Goal: Information Seeking & Learning: Learn about a topic

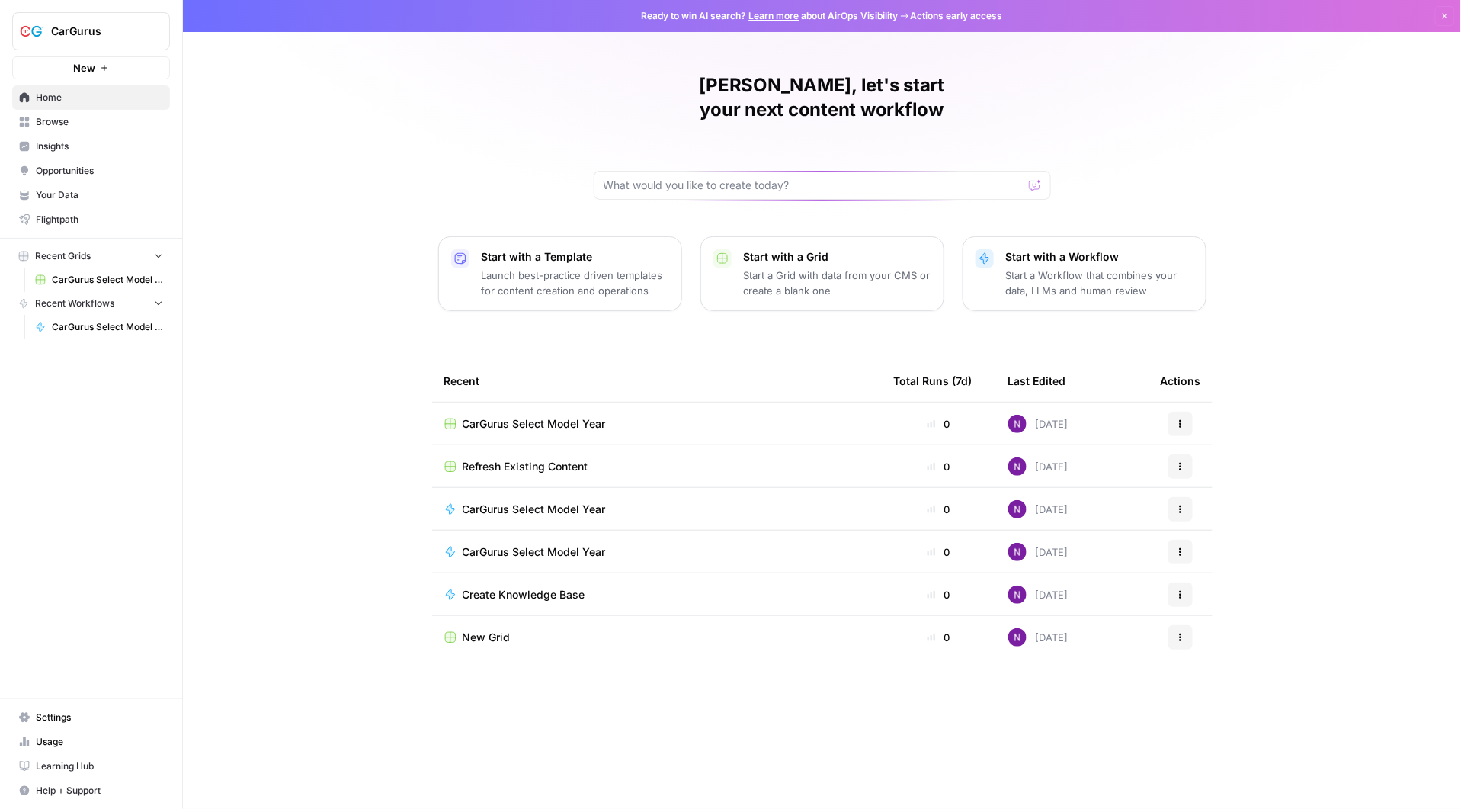
click at [81, 38] on span "CarGurus" at bounding box center [97, 31] width 92 height 15
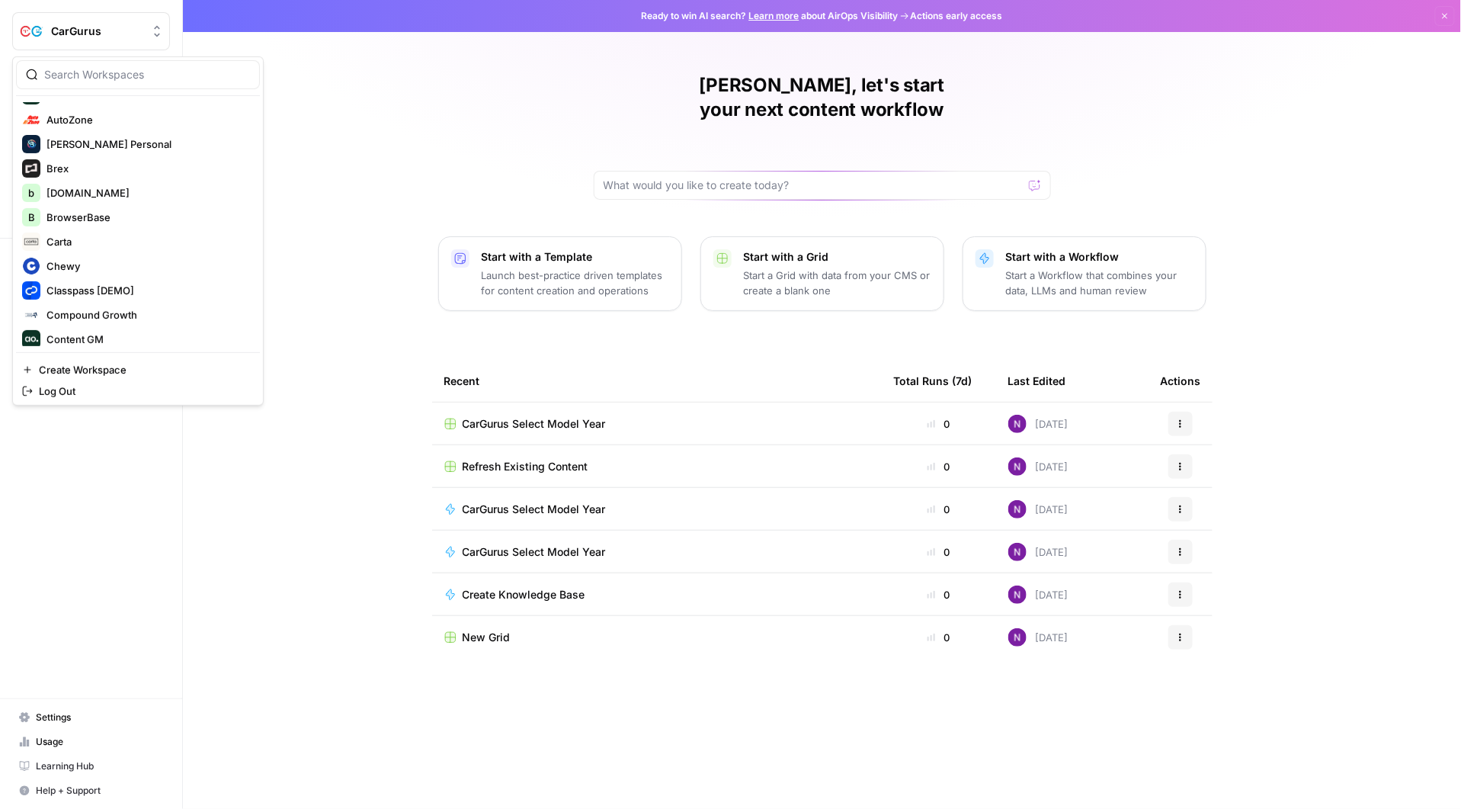
scroll to position [256, 0]
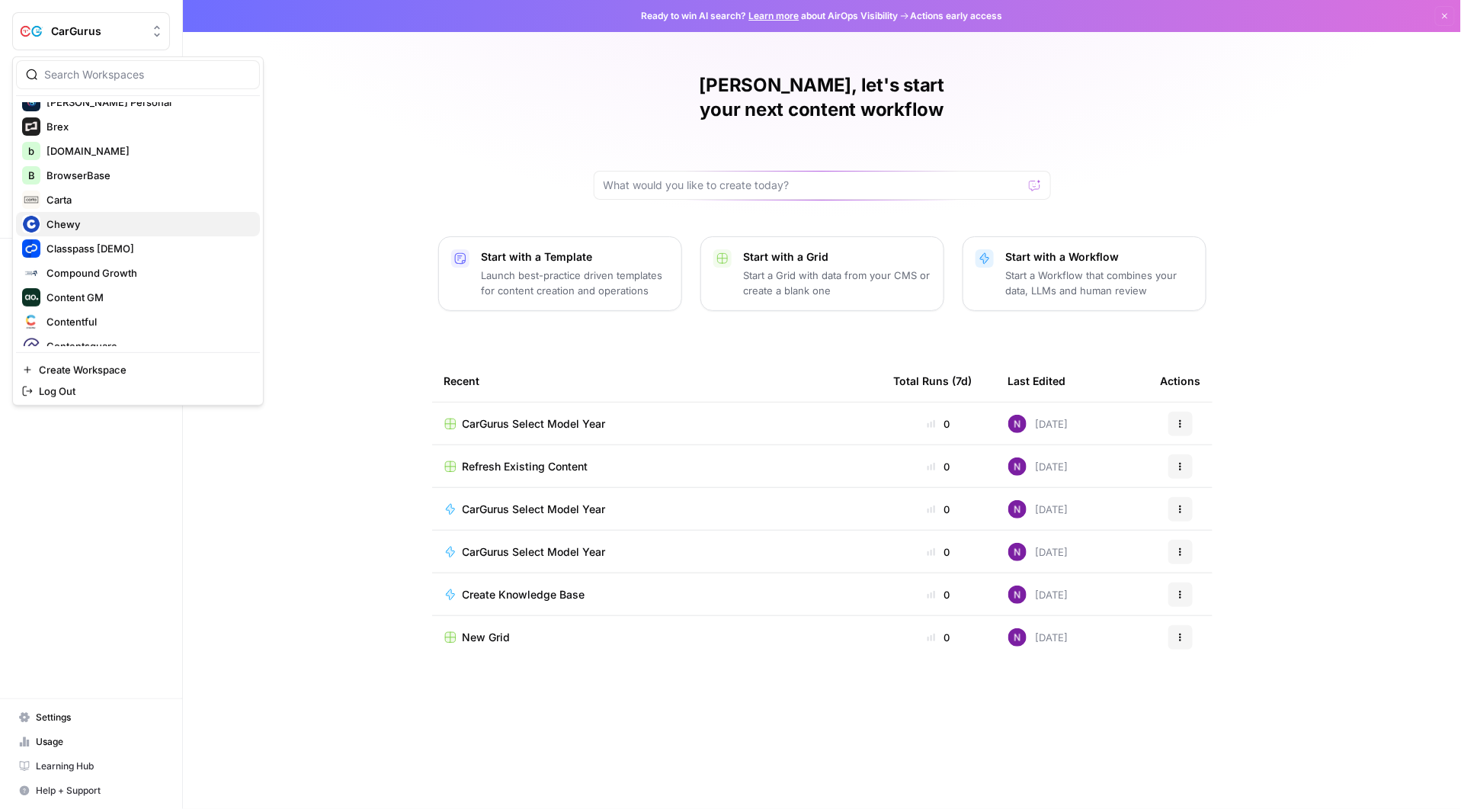
click at [117, 217] on span "Chewy" at bounding box center [147, 224] width 201 height 15
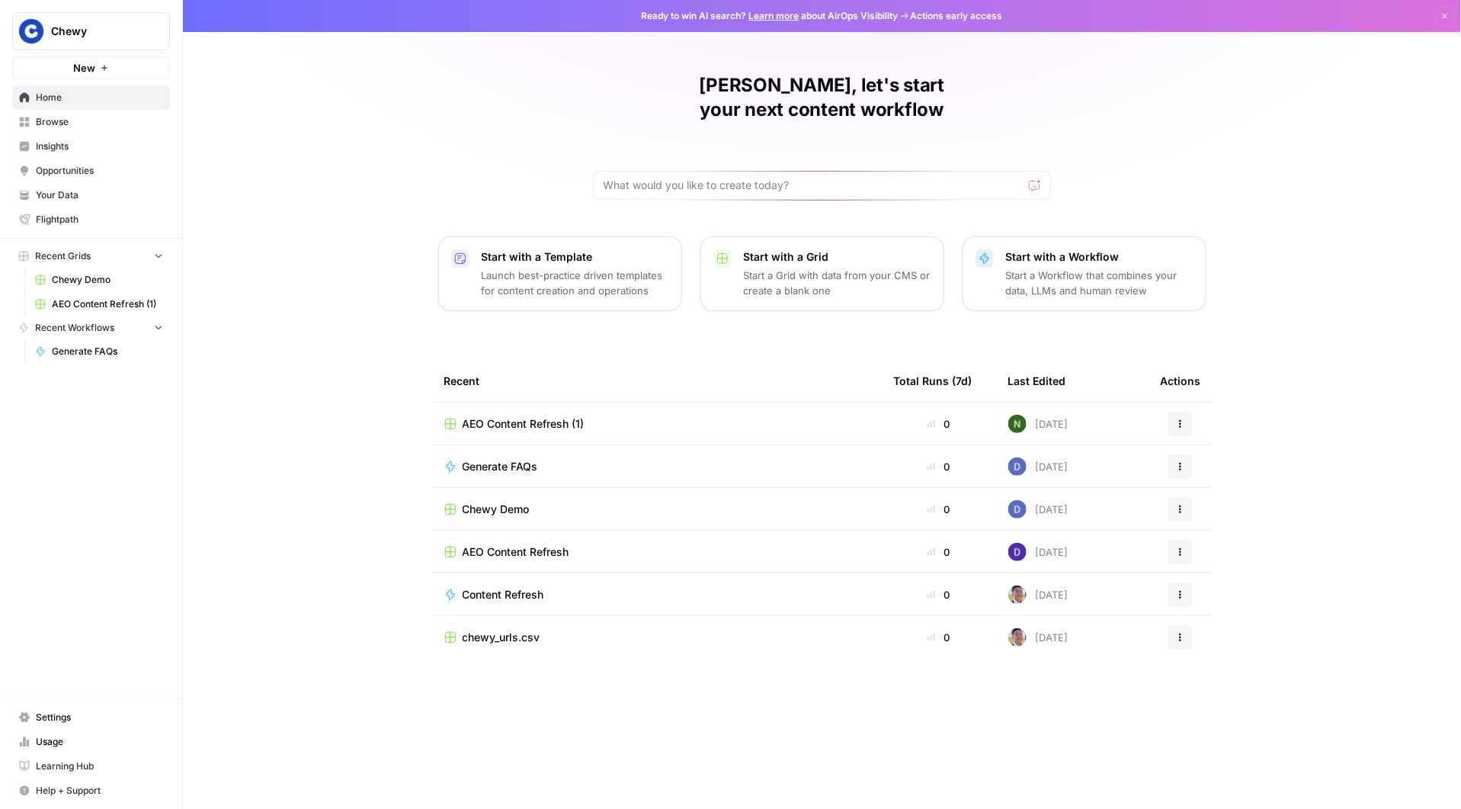
click at [98, 124] on span "Browse" at bounding box center [99, 122] width 127 height 14
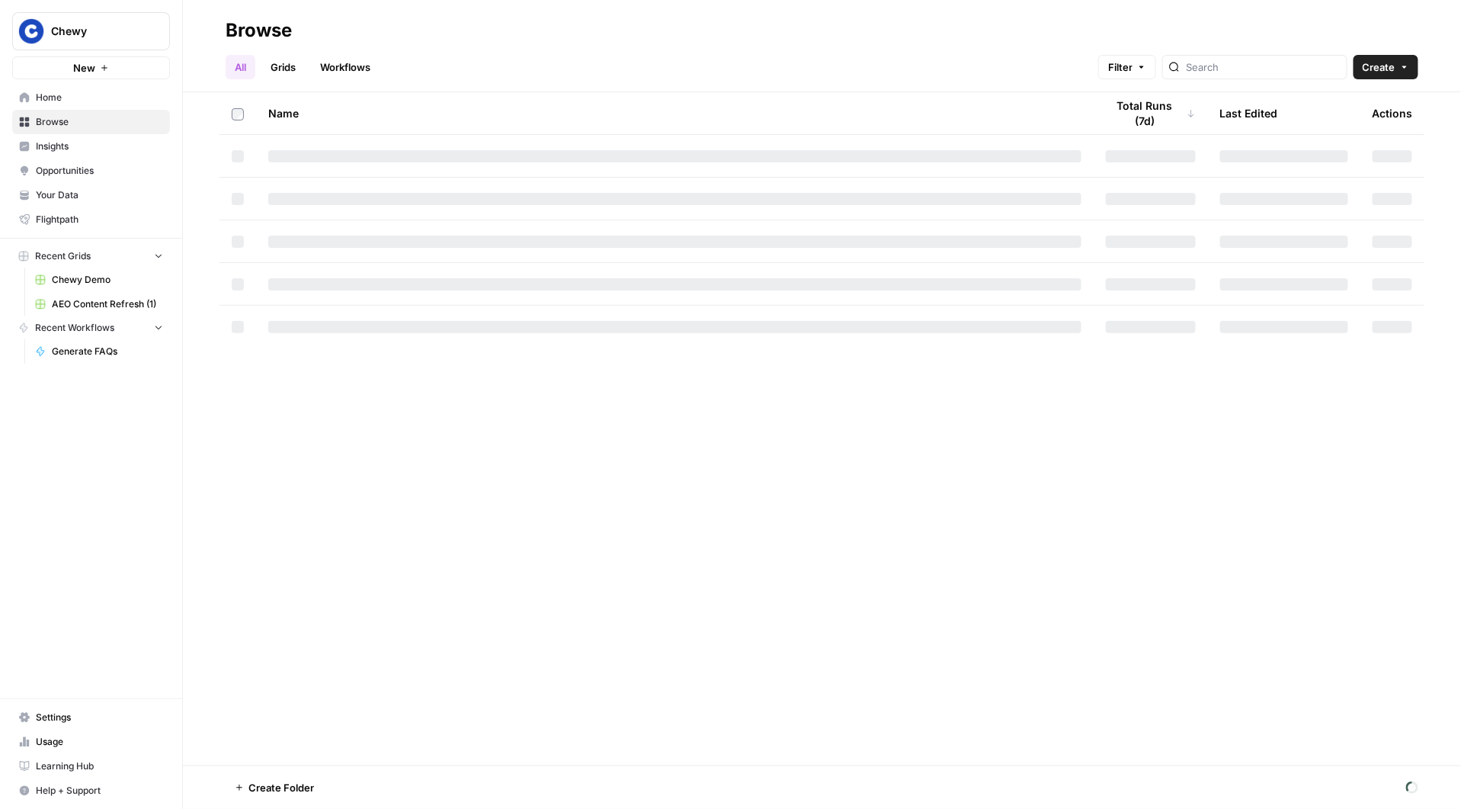
click at [124, 284] on span "Chewy Demo" at bounding box center [107, 280] width 111 height 14
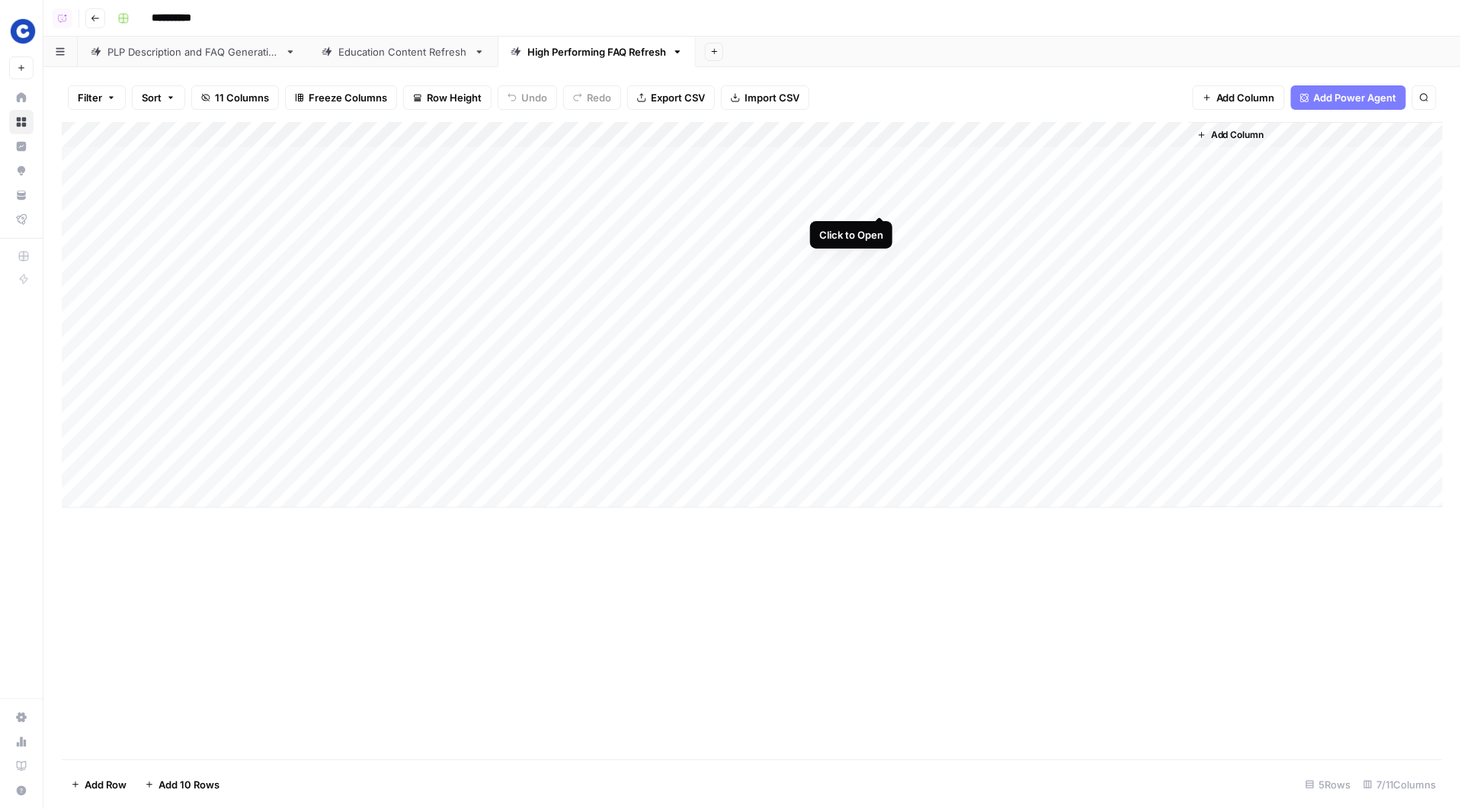
click at [875, 159] on div "Add Column" at bounding box center [753, 315] width 1382 height 386
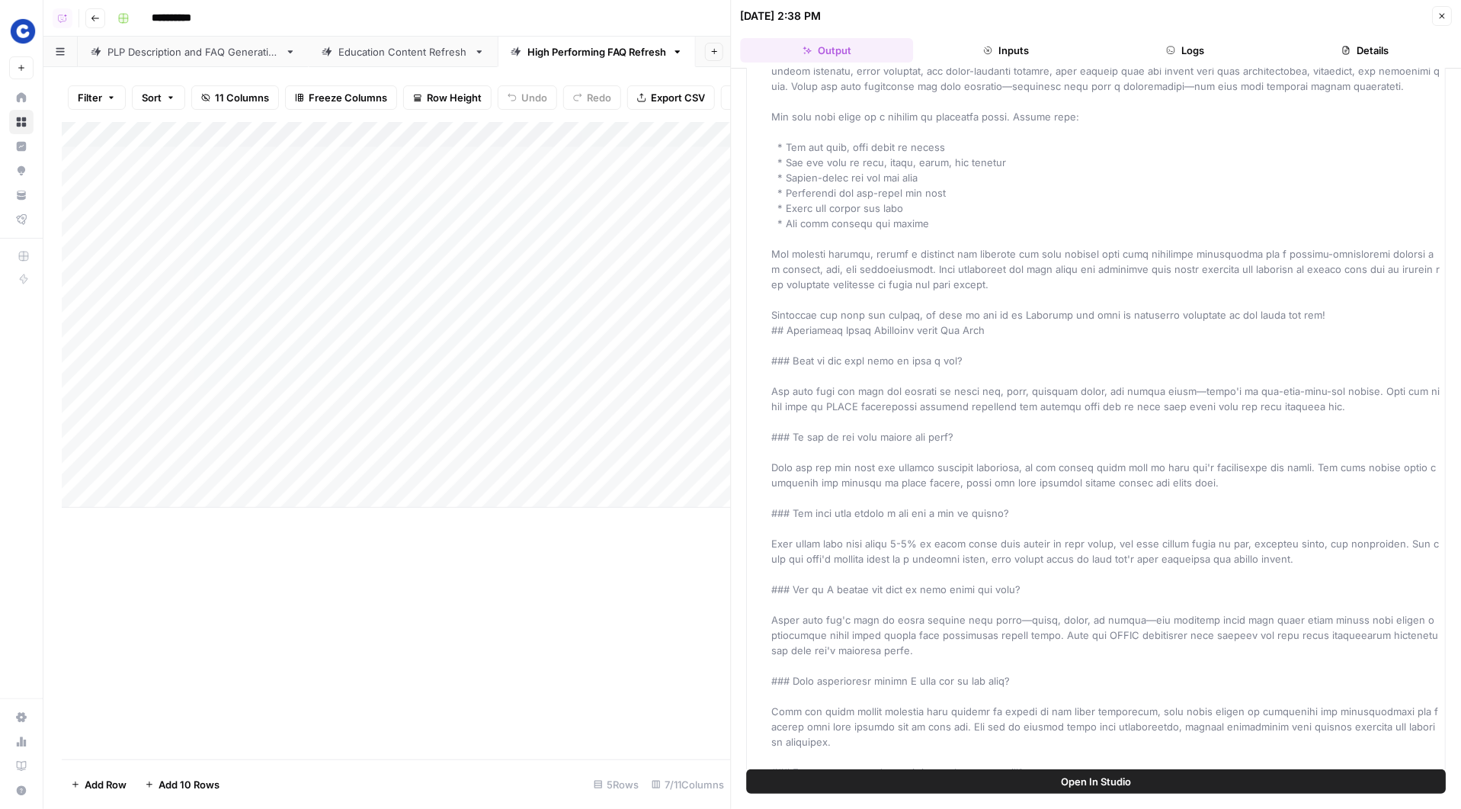
scroll to position [143, 0]
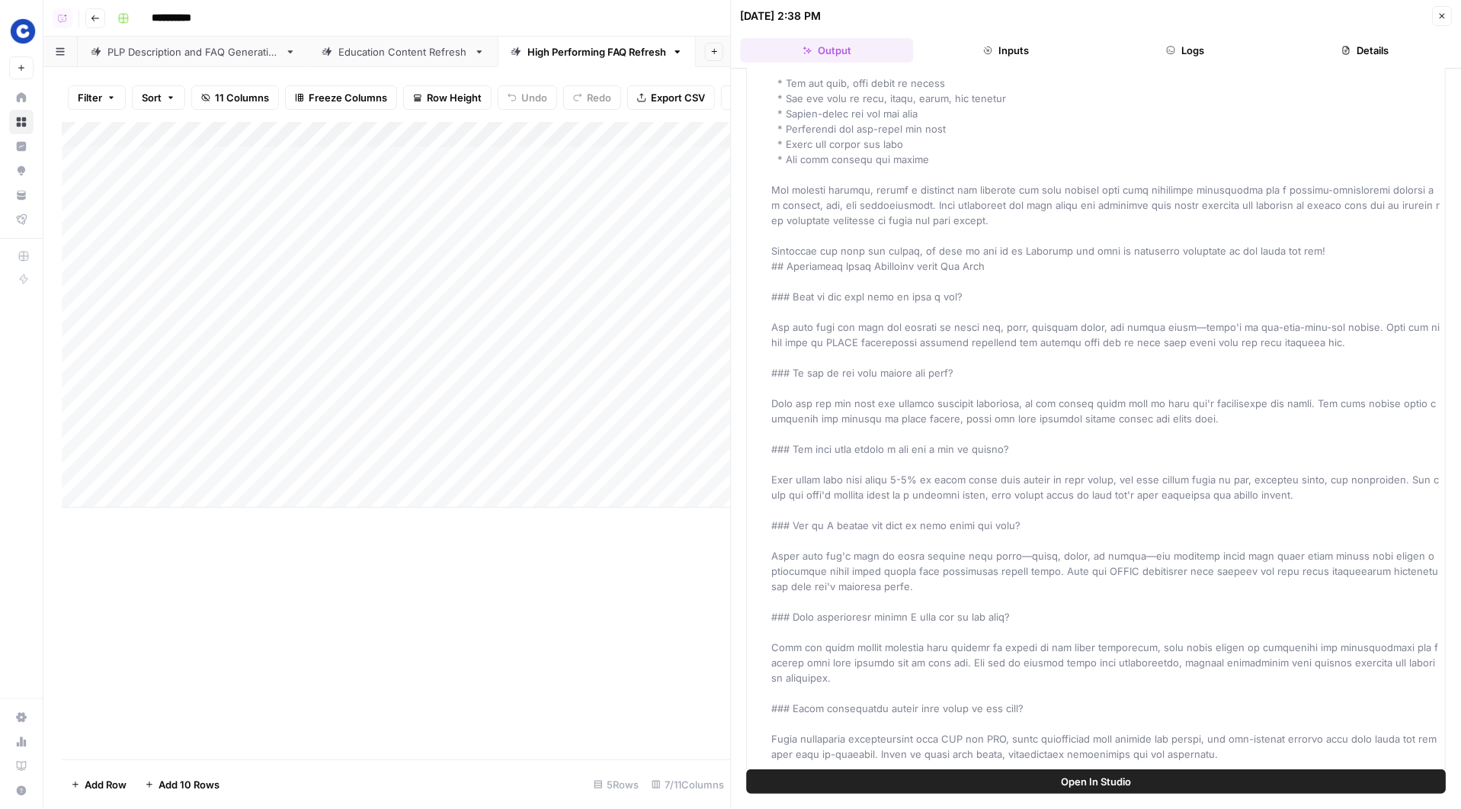
click at [526, 613] on div "Add Column" at bounding box center [396, 440] width 669 height 637
click at [1446, 8] on button "Close" at bounding box center [1442, 16] width 20 height 20
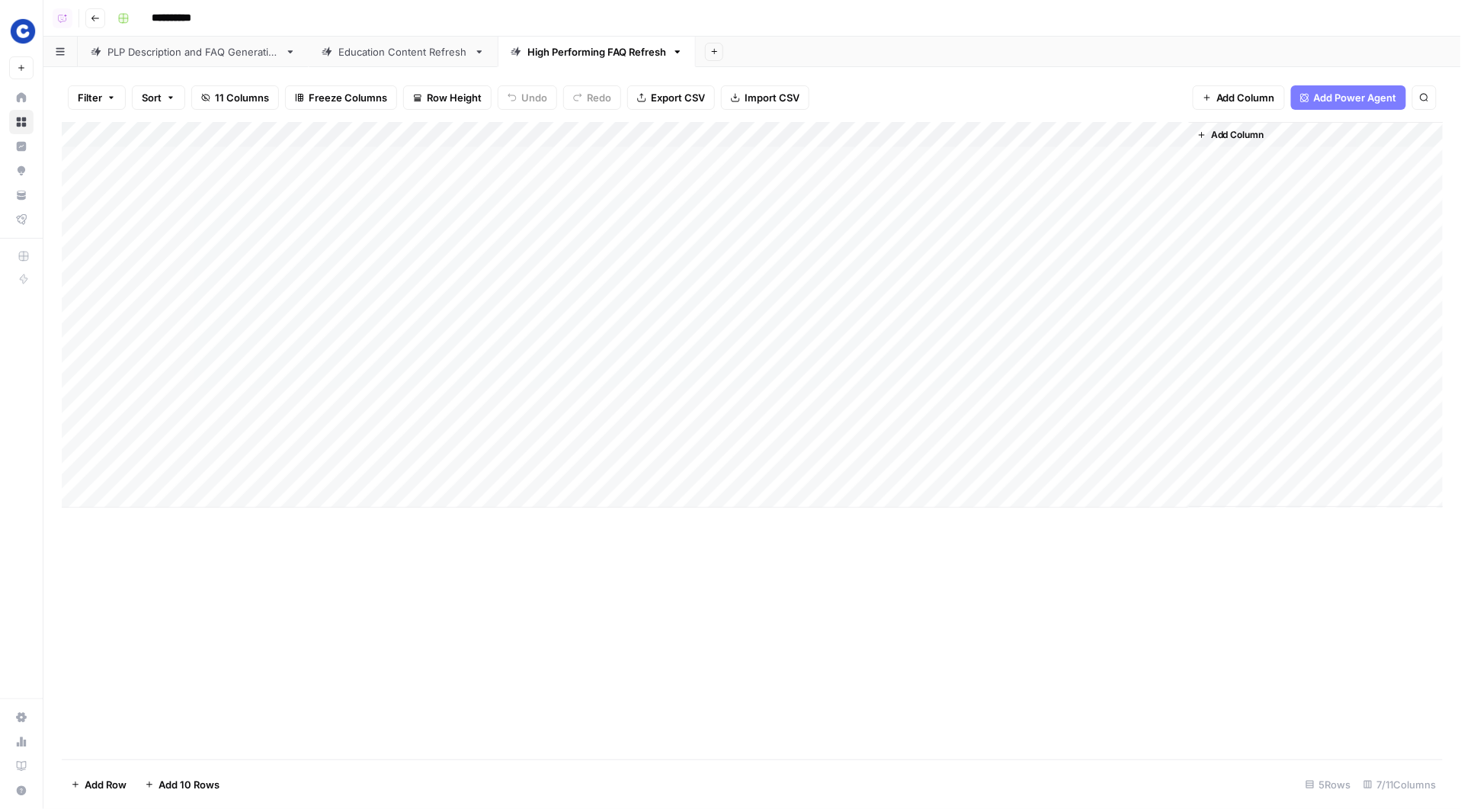
click at [1175, 158] on div "Add Column" at bounding box center [753, 315] width 1382 height 386
click at [1170, 162] on div "Add Column" at bounding box center [753, 315] width 1382 height 386
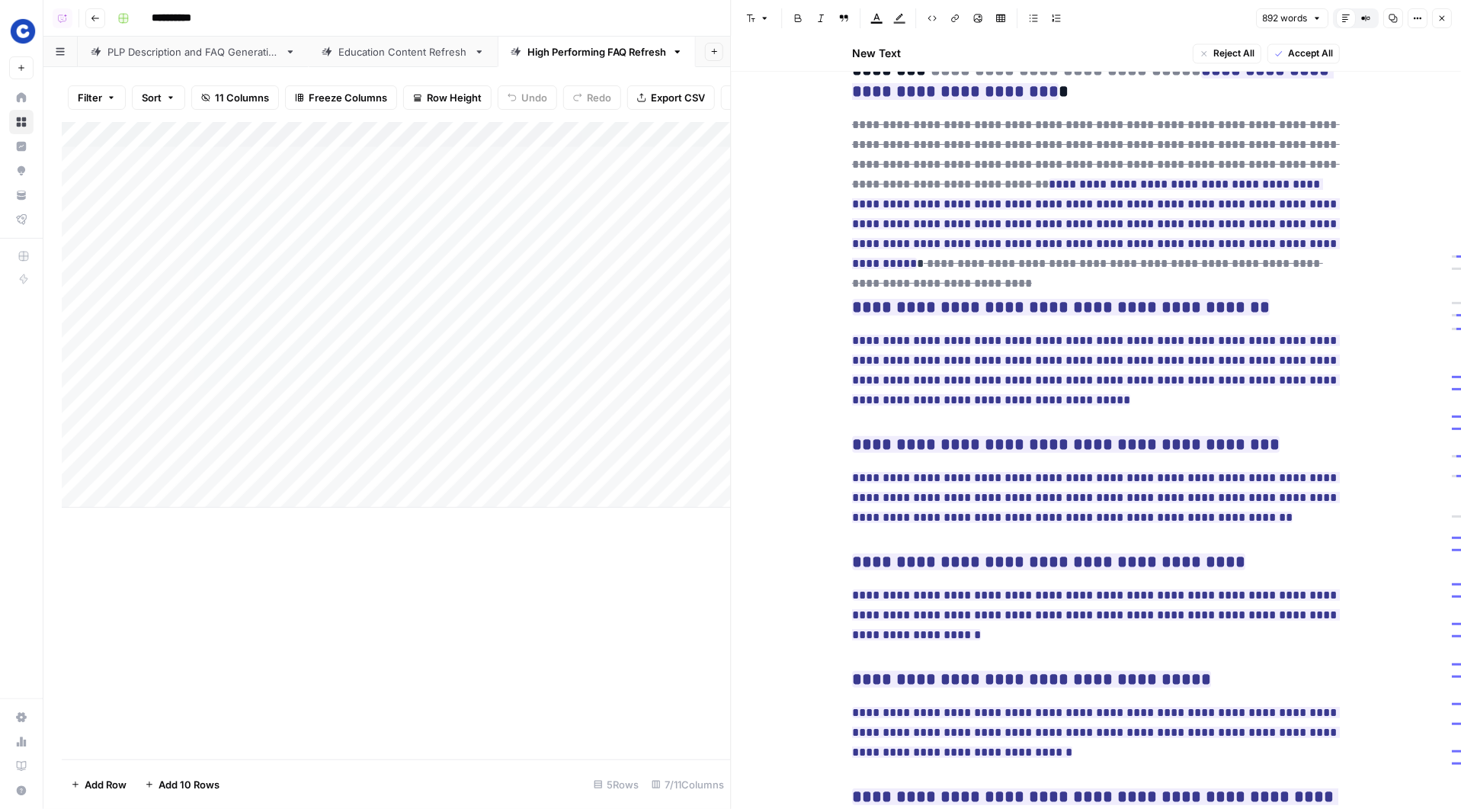
scroll to position [1495, 0]
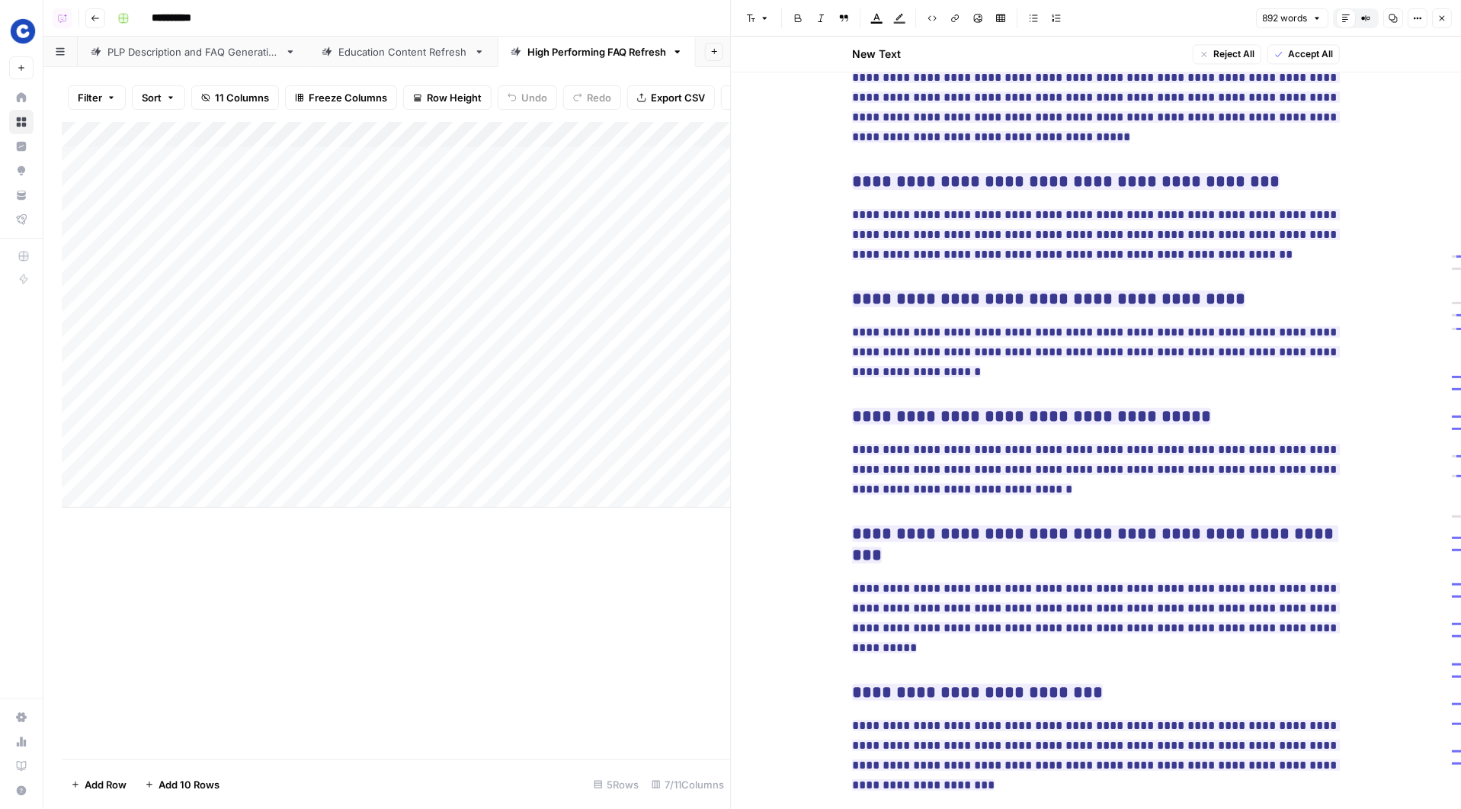
click at [698, 637] on div "Add Column" at bounding box center [396, 440] width 669 height 637
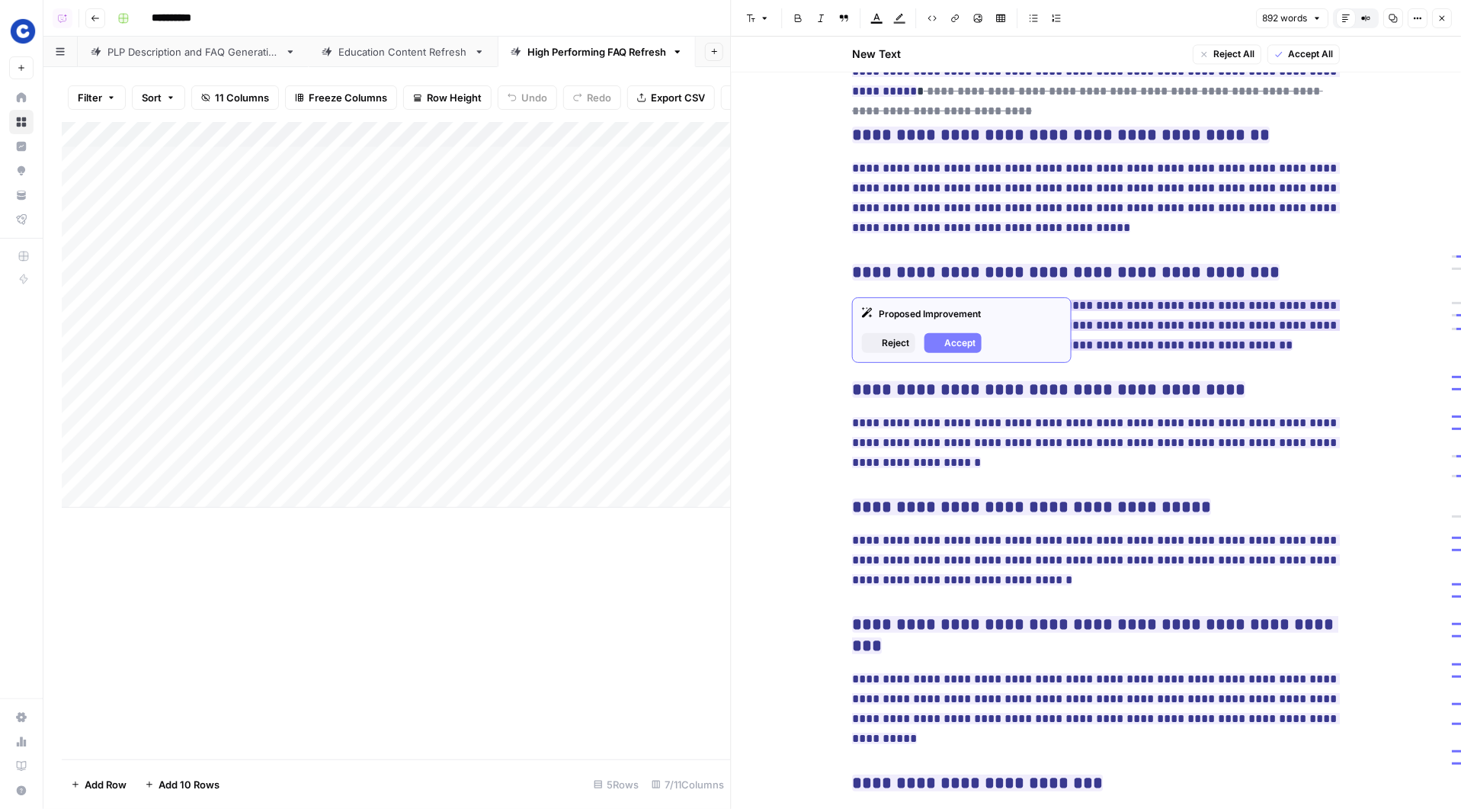
scroll to position [1267, 0]
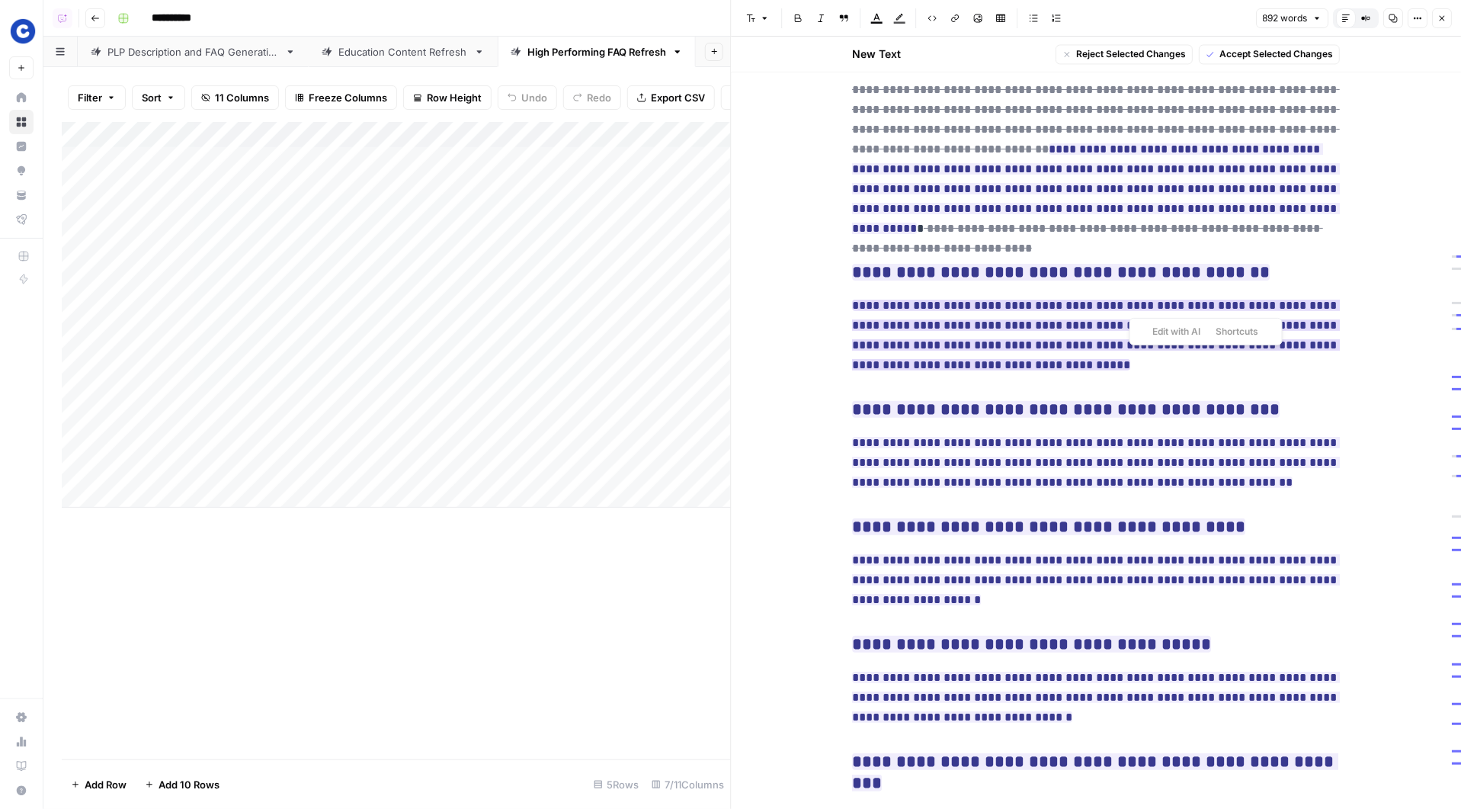
drag, startPoint x: 1221, startPoint y: 298, endPoint x: 1106, endPoint y: 297, distance: 115.1
click at [1106, 300] on ins "**********" at bounding box center [1096, 335] width 488 height 71
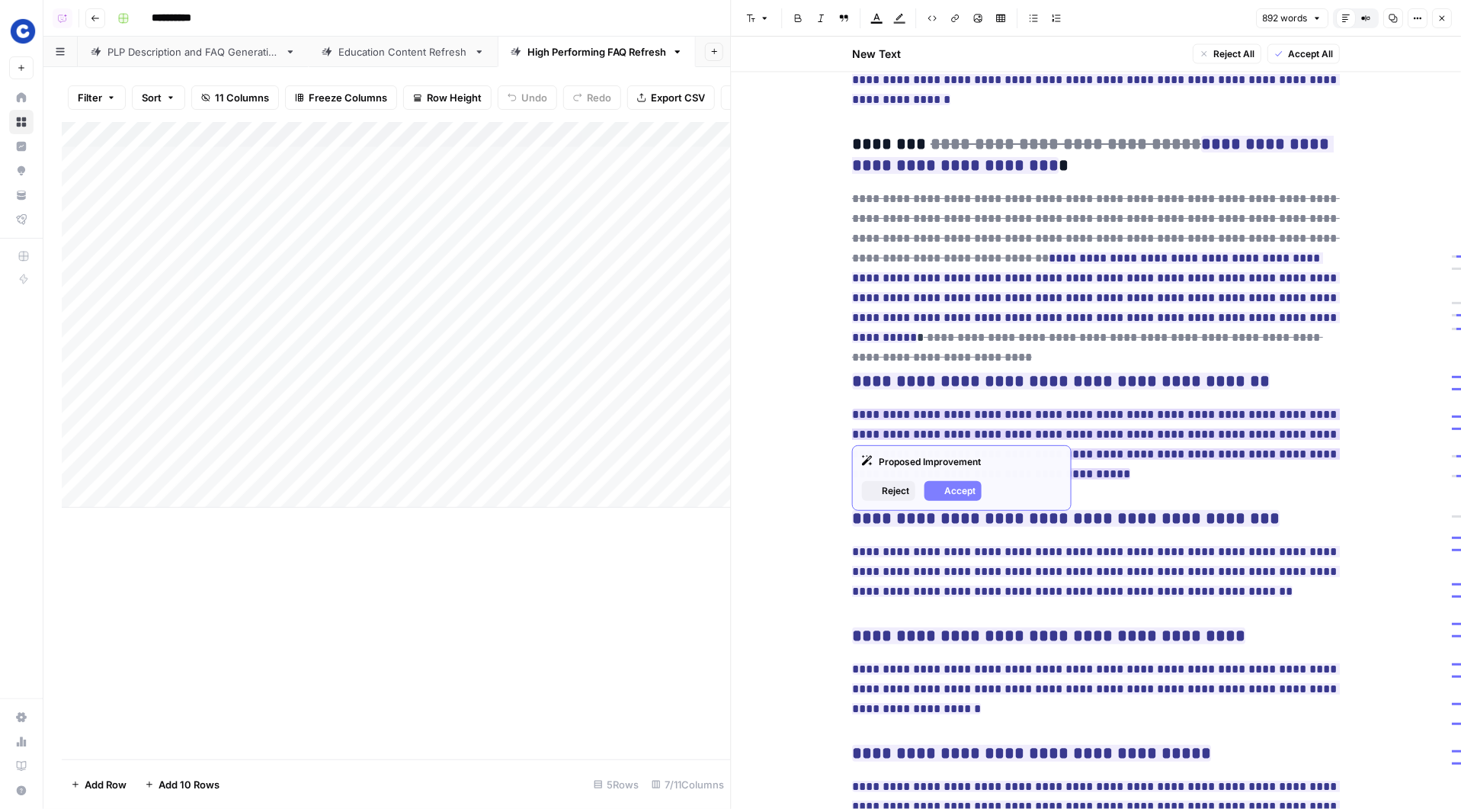
scroll to position [1108, 0]
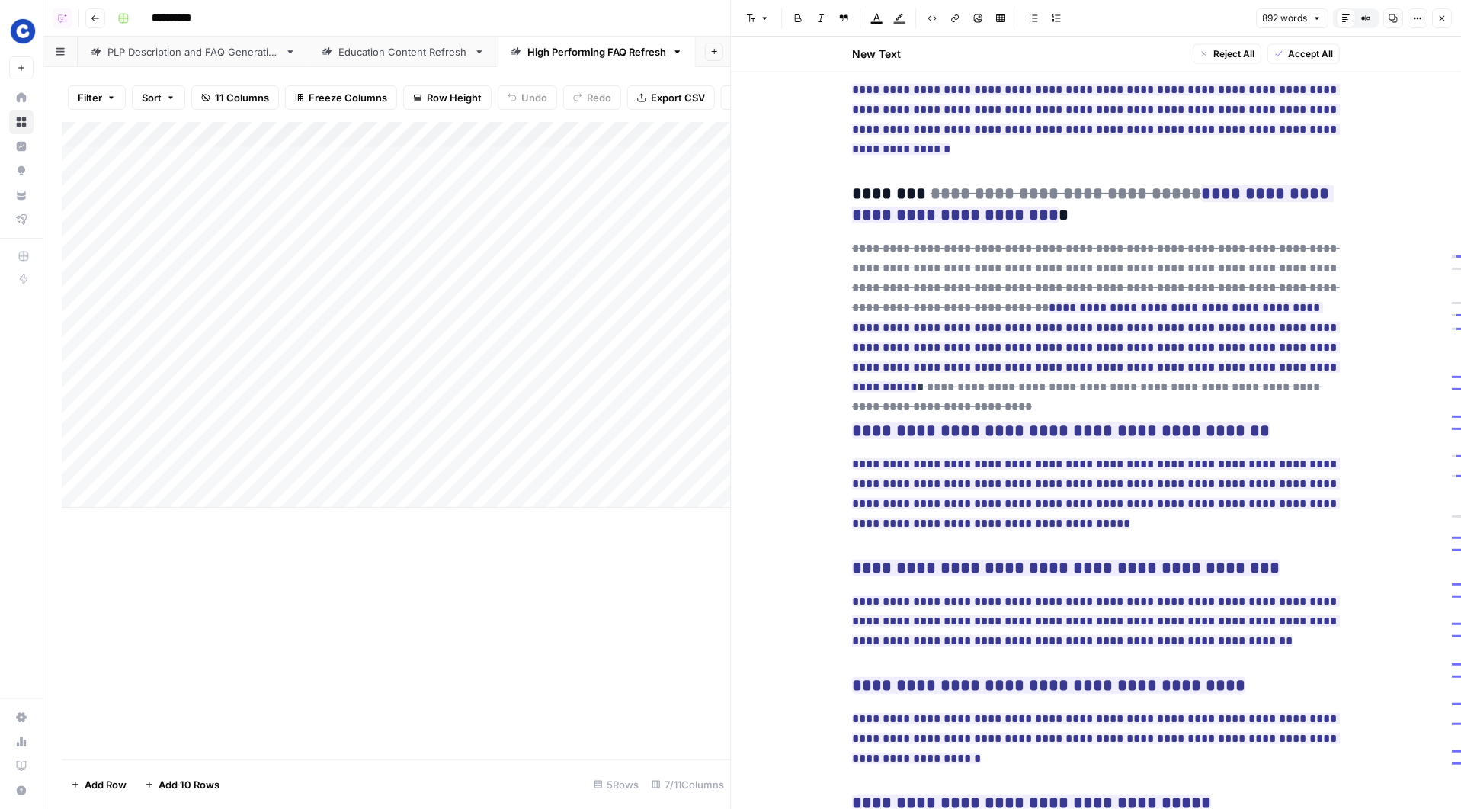
click at [1446, 20] on icon "button" at bounding box center [1442, 18] width 9 height 9
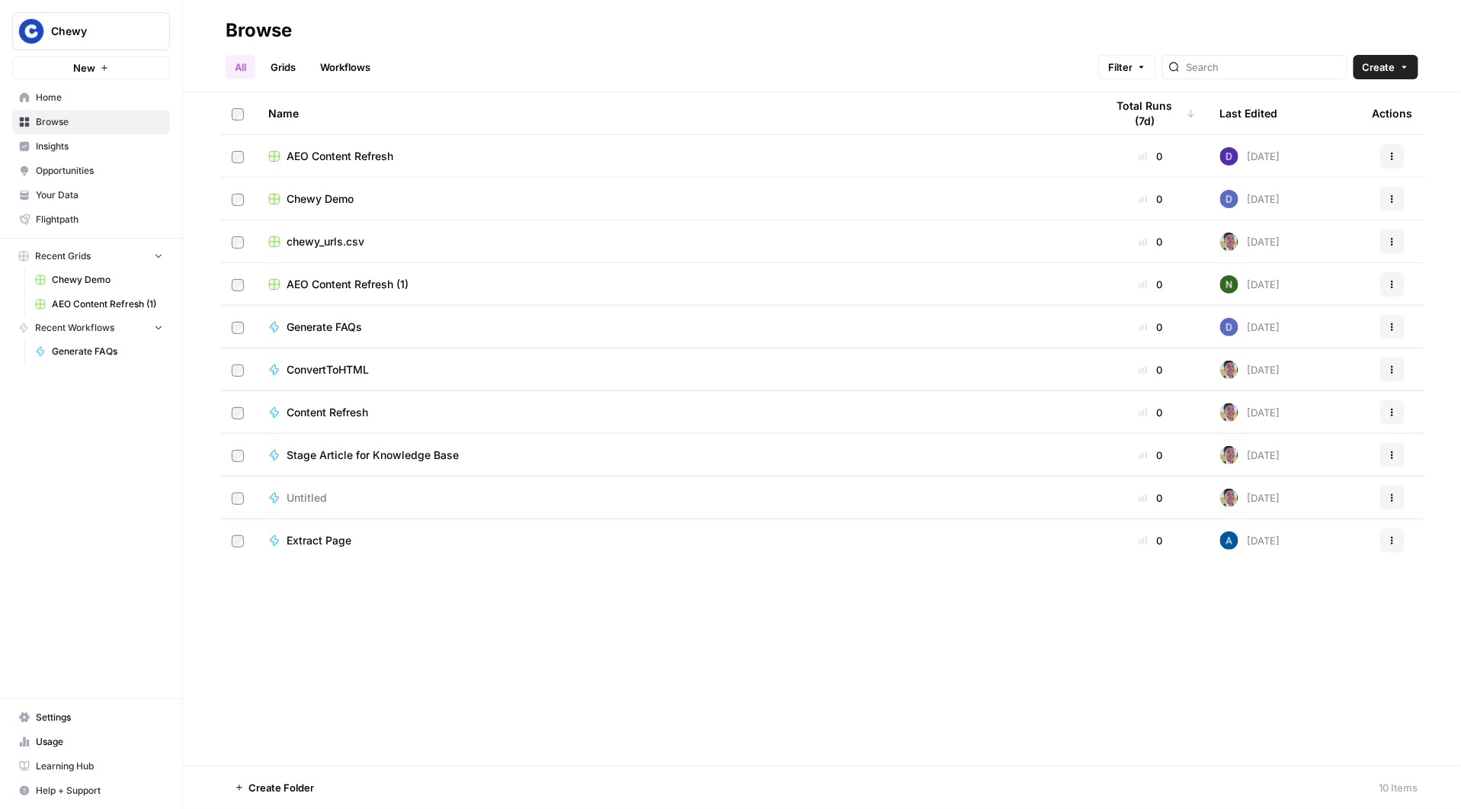
click at [92, 146] on span "Insights" at bounding box center [99, 147] width 127 height 14
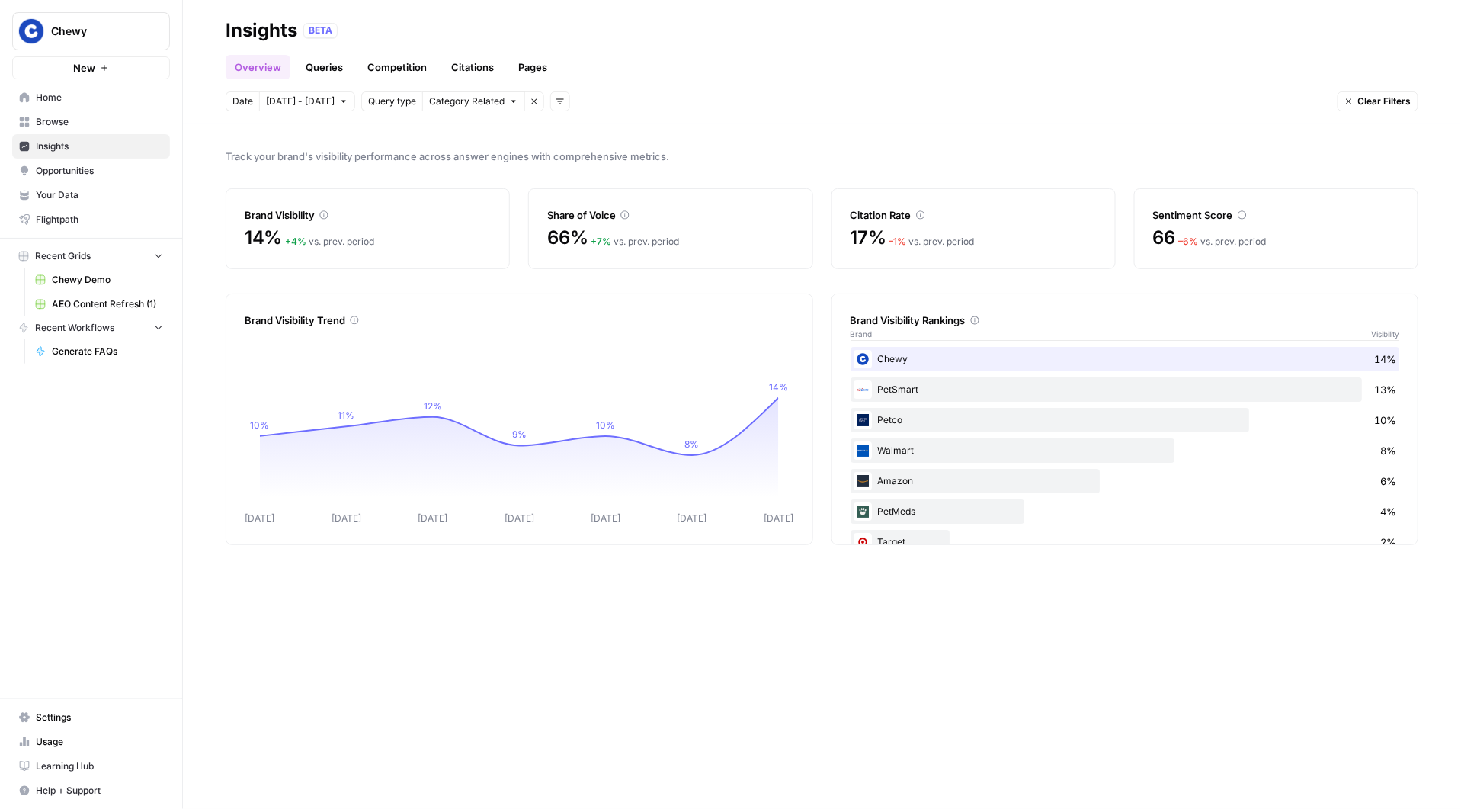
click at [316, 67] on link "Queries" at bounding box center [325, 67] width 56 height 24
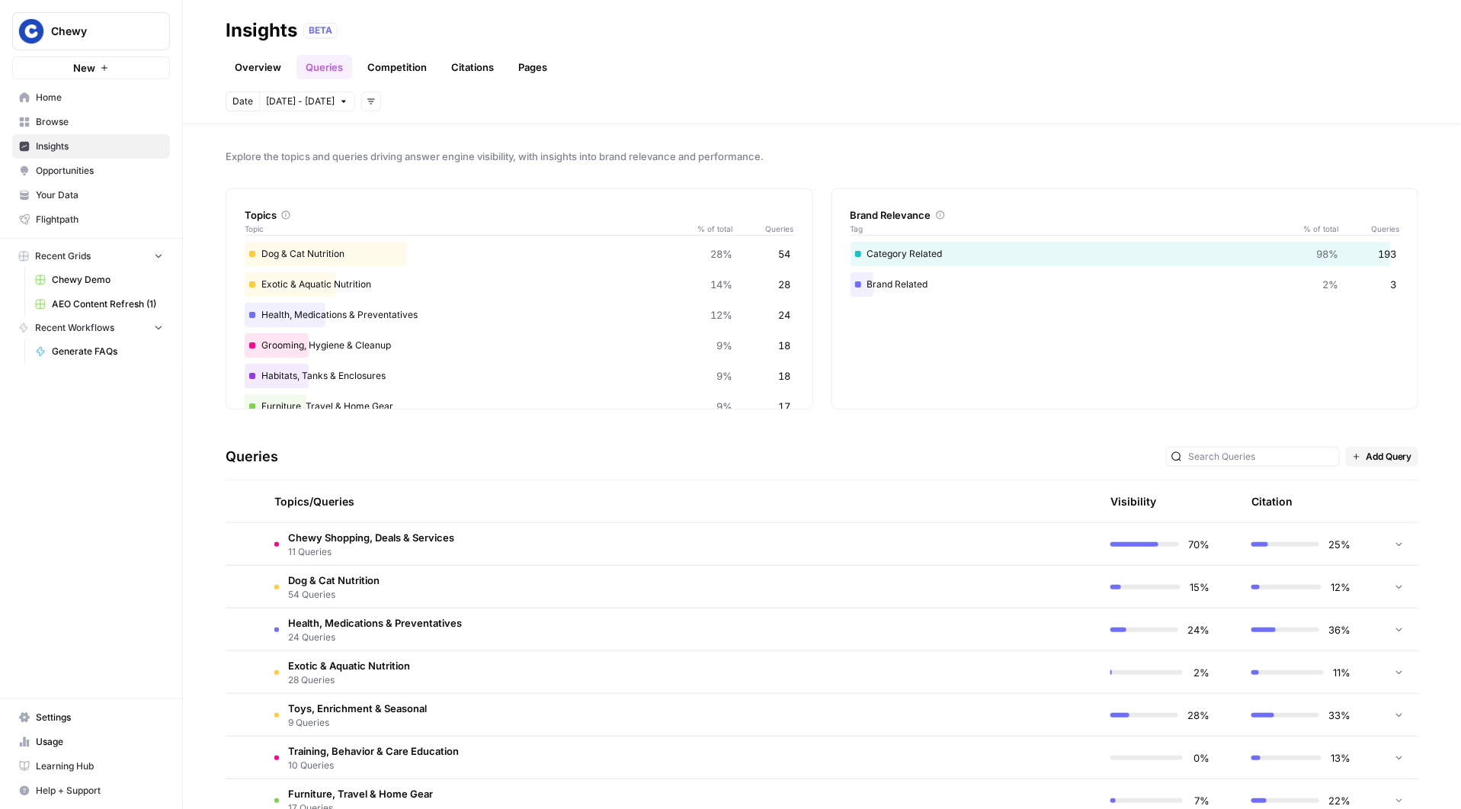
click at [428, 539] on span "Chewy Shopping, Deals & Services" at bounding box center [371, 537] width 166 height 15
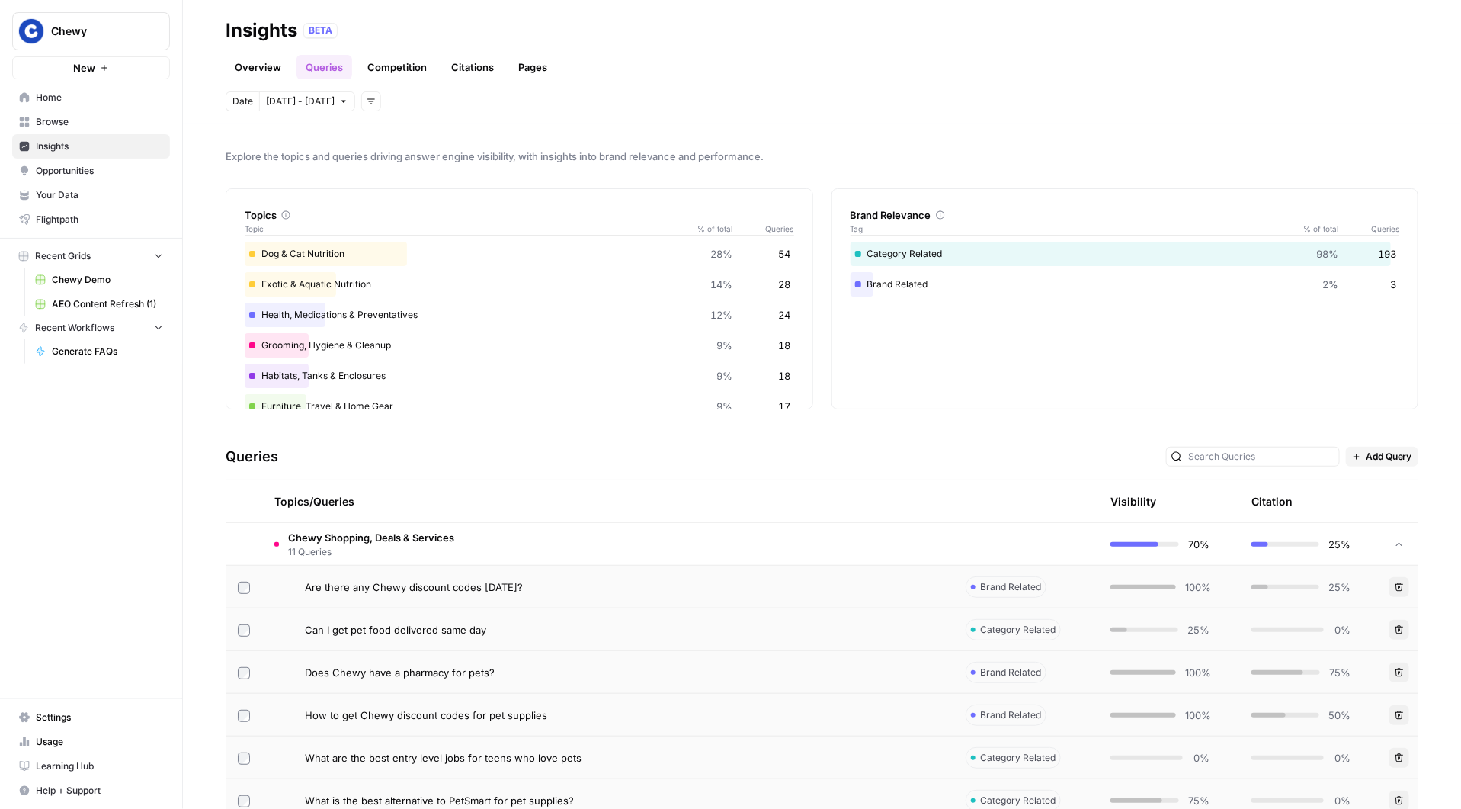
click at [251, 70] on link "Overview" at bounding box center [258, 67] width 65 height 24
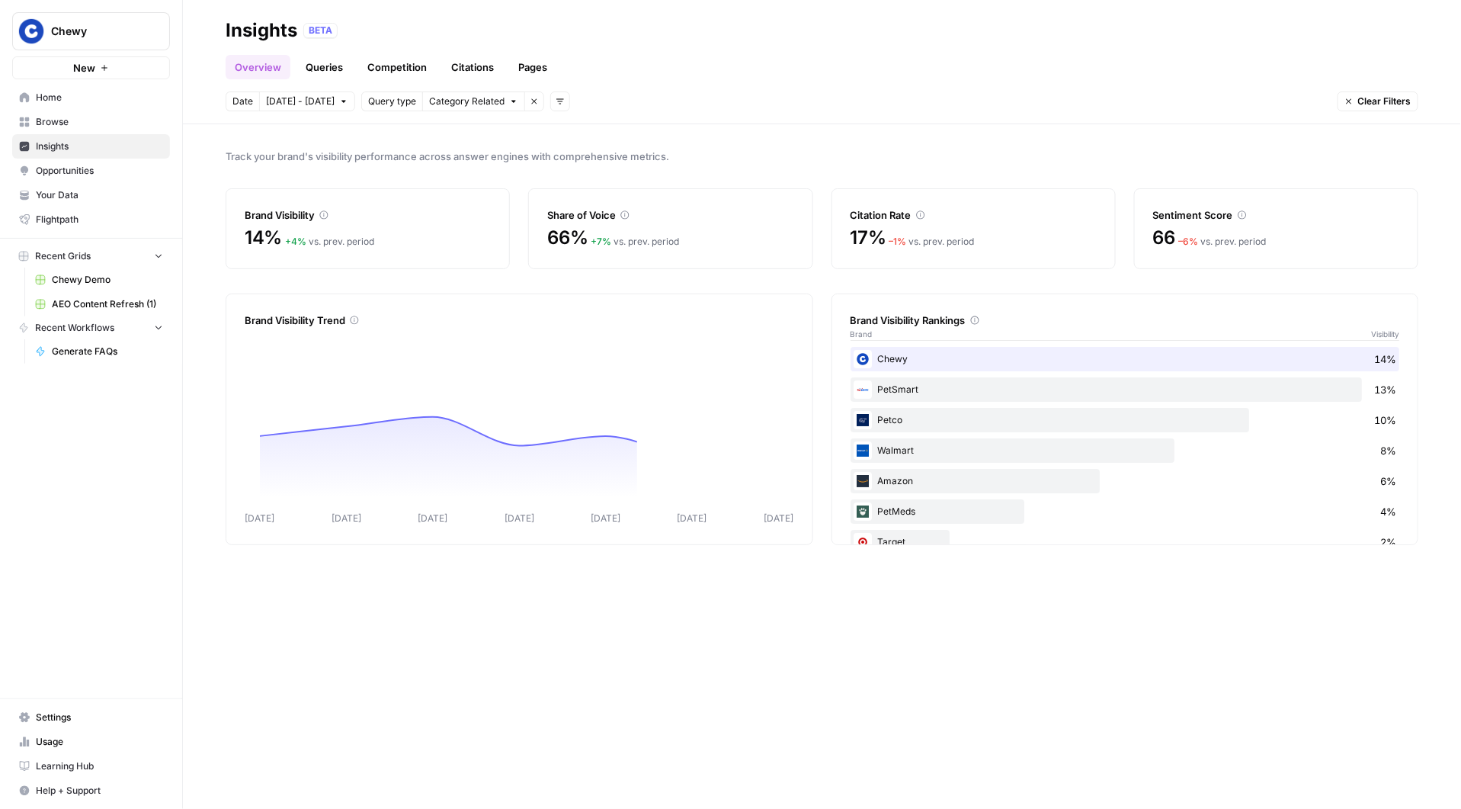
click at [322, 67] on link "Queries" at bounding box center [325, 67] width 56 height 24
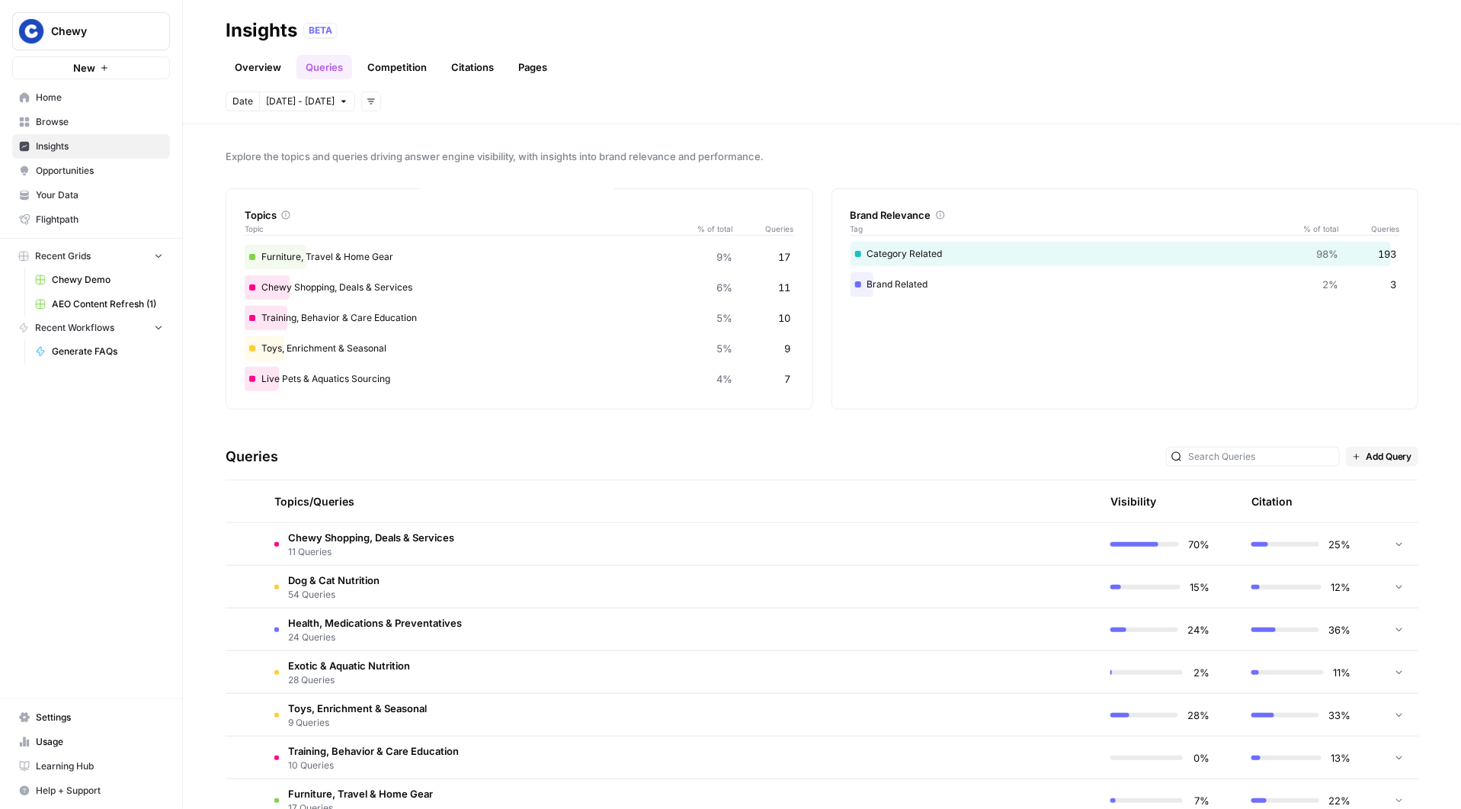
scroll to position [164, 0]
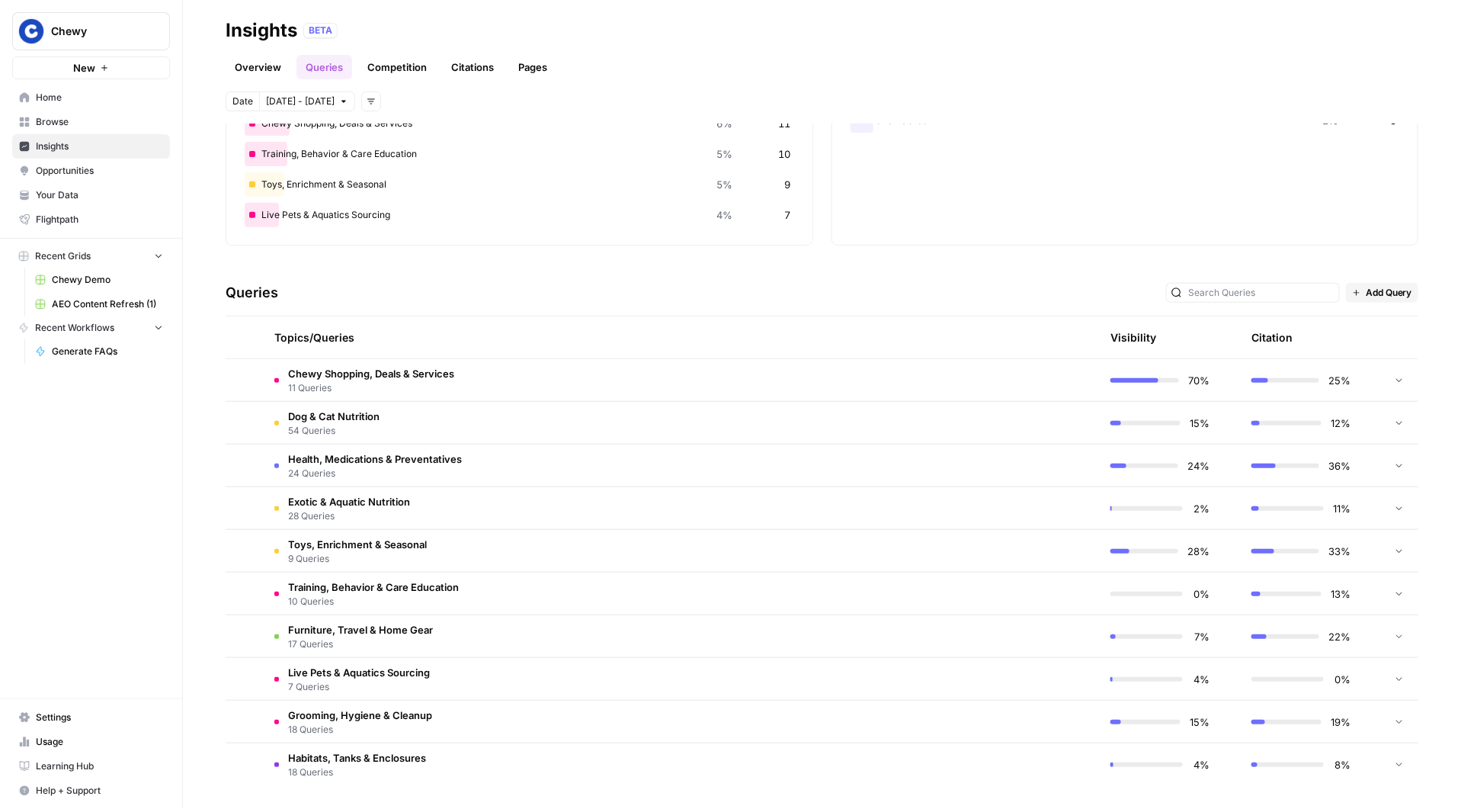
click at [502, 460] on td "Health, Medications & Preventatives 24 Queries" at bounding box center [607, 465] width 691 height 42
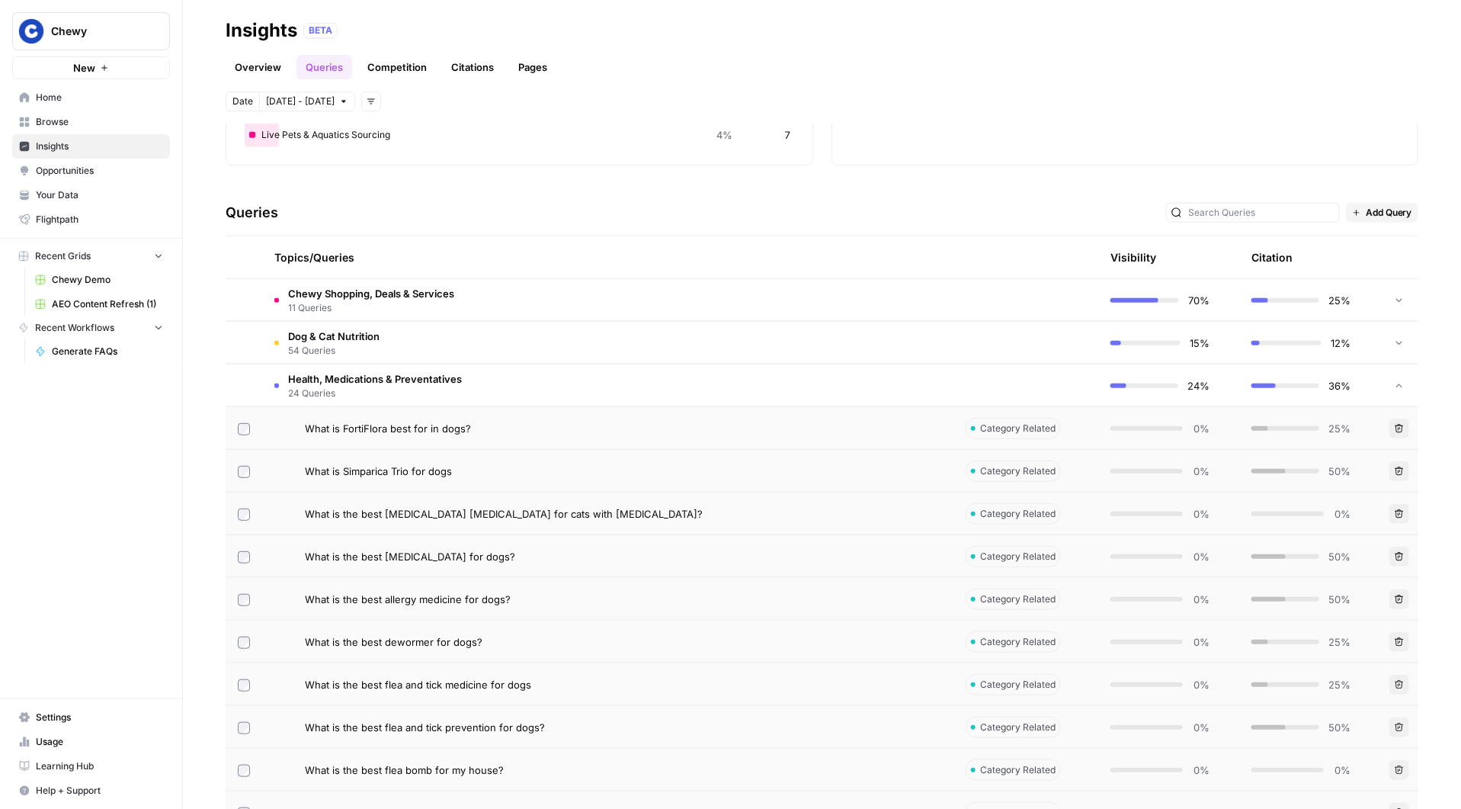
scroll to position [234, 0]
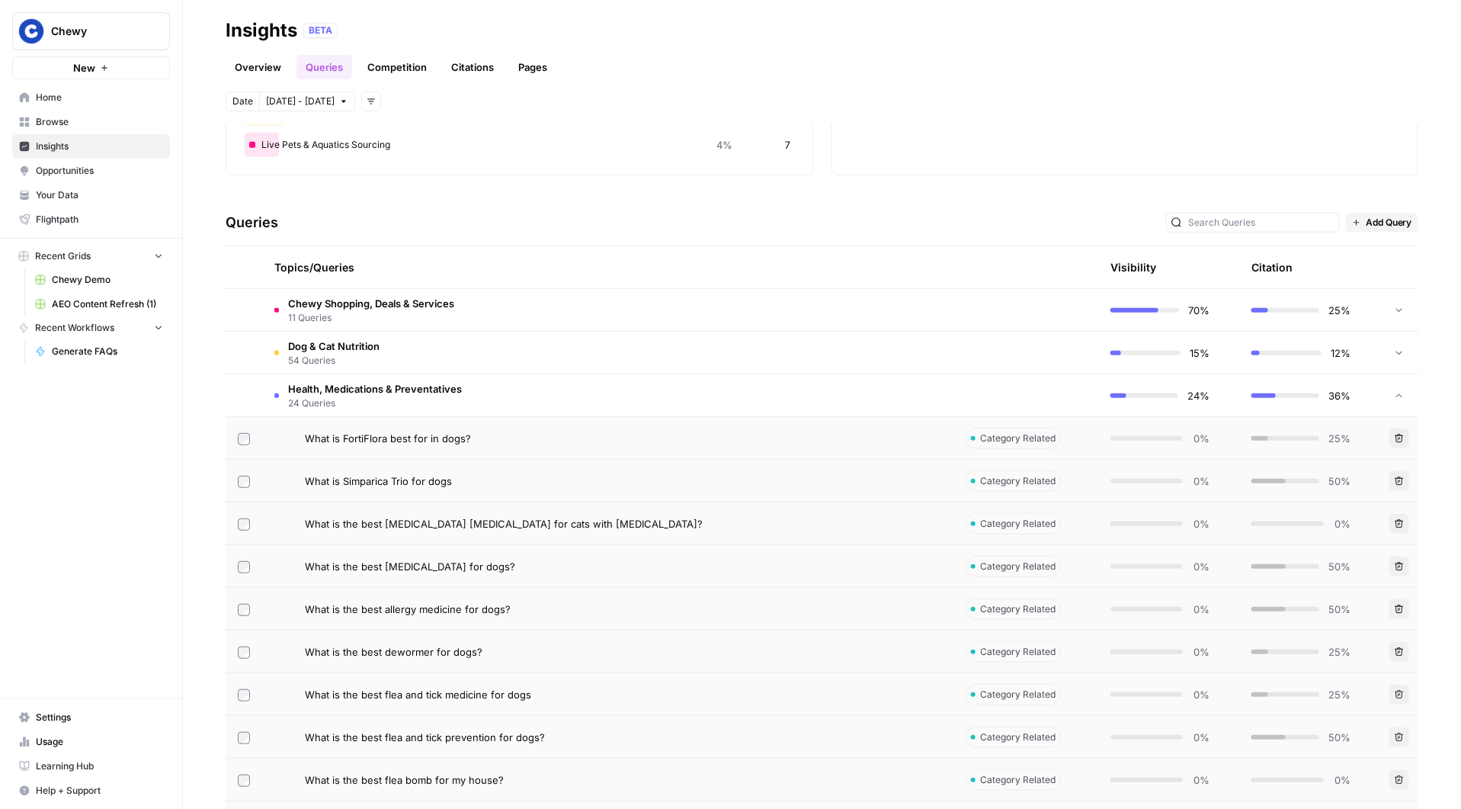
click at [517, 414] on td "Health, Medications & Preventatives 24 Queries" at bounding box center [607, 395] width 691 height 42
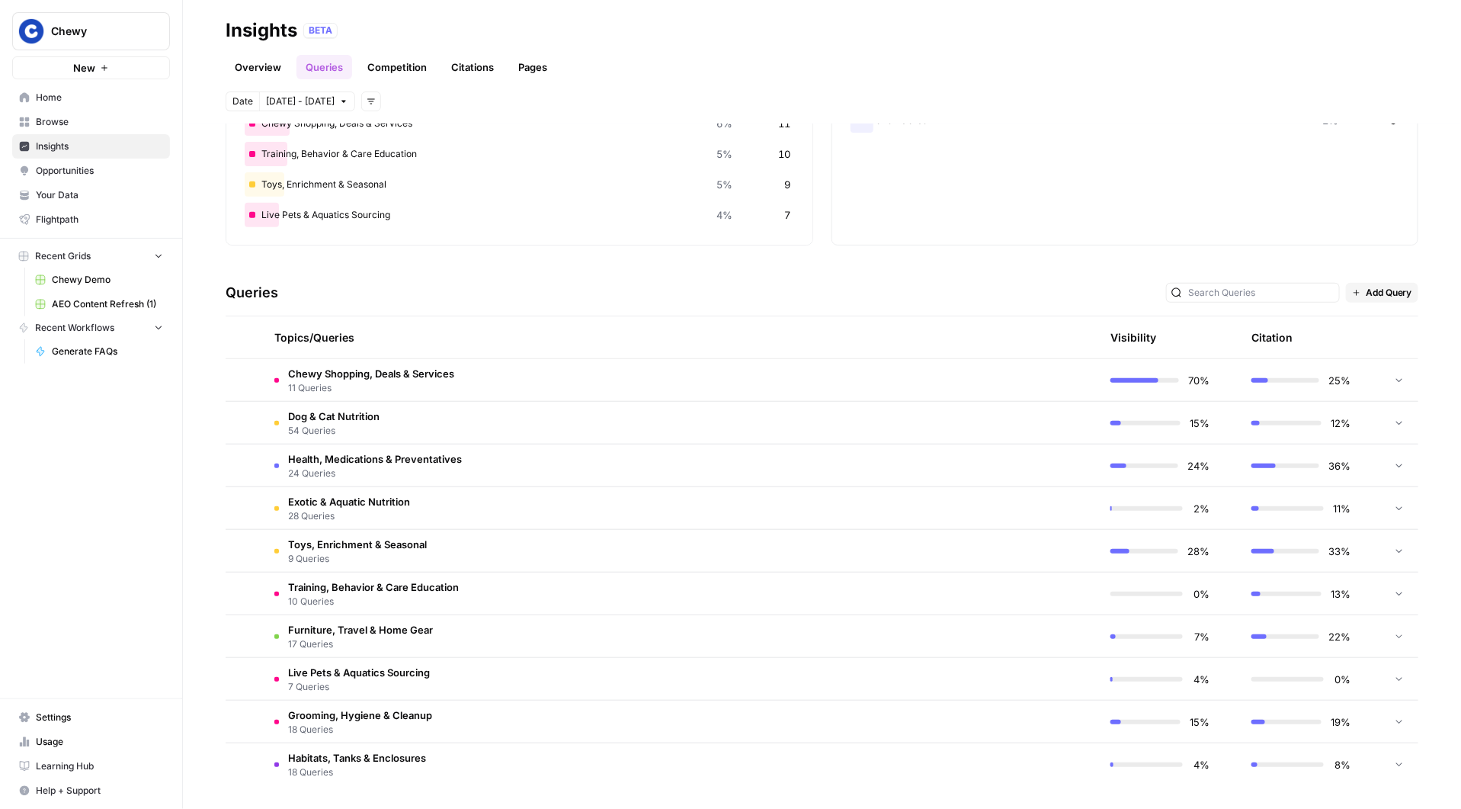
scroll to position [0, 0]
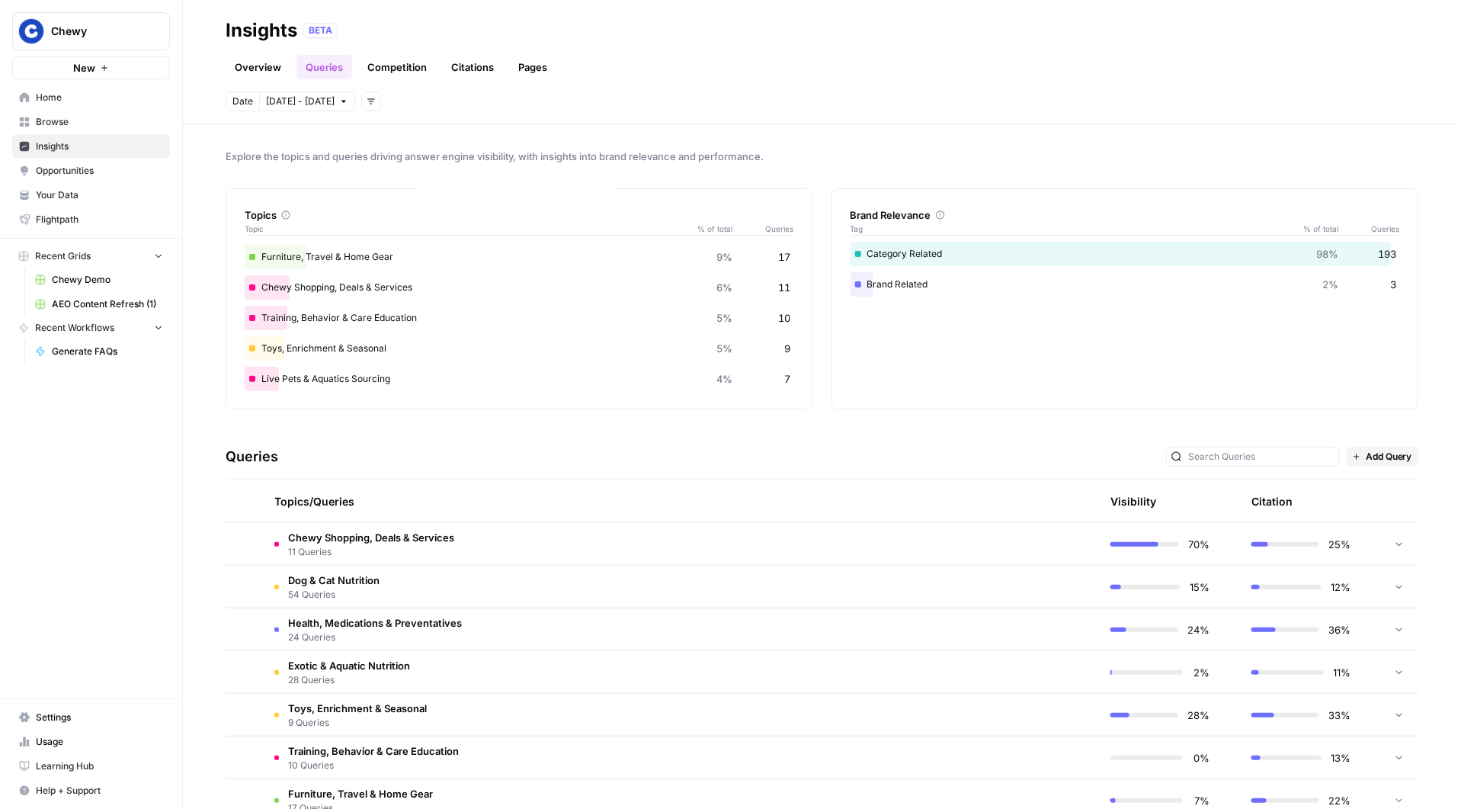
drag, startPoint x: 584, startPoint y: 151, endPoint x: 476, endPoint y: 146, distance: 107.6
click at [490, 147] on div "Explore the topics and queries driving answer engine visibility, with insights …" at bounding box center [822, 466] width 1278 height 685
click at [416, 69] on link "Competition" at bounding box center [397, 67] width 78 height 24
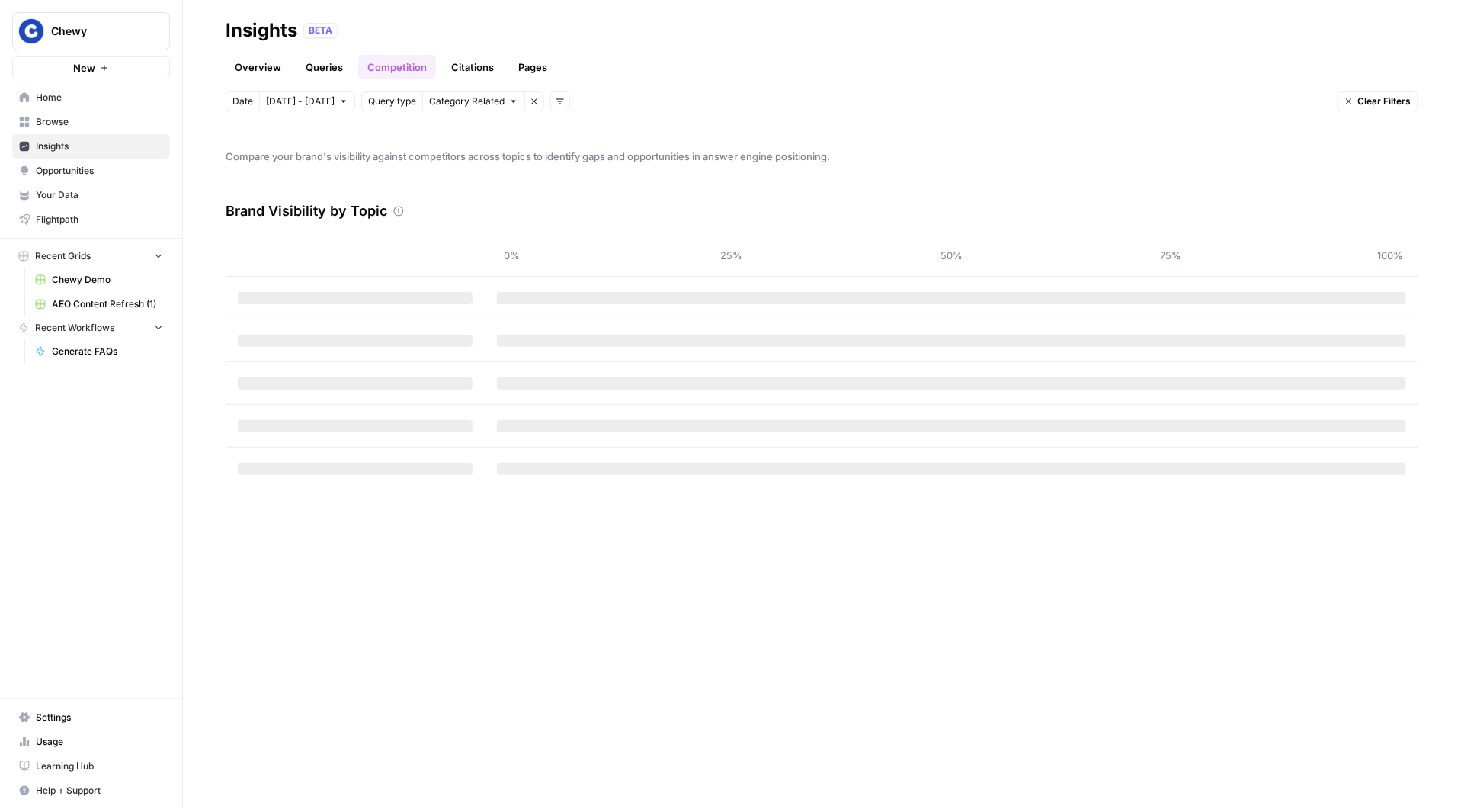
click at [468, 70] on link "Citations" at bounding box center [472, 67] width 61 height 24
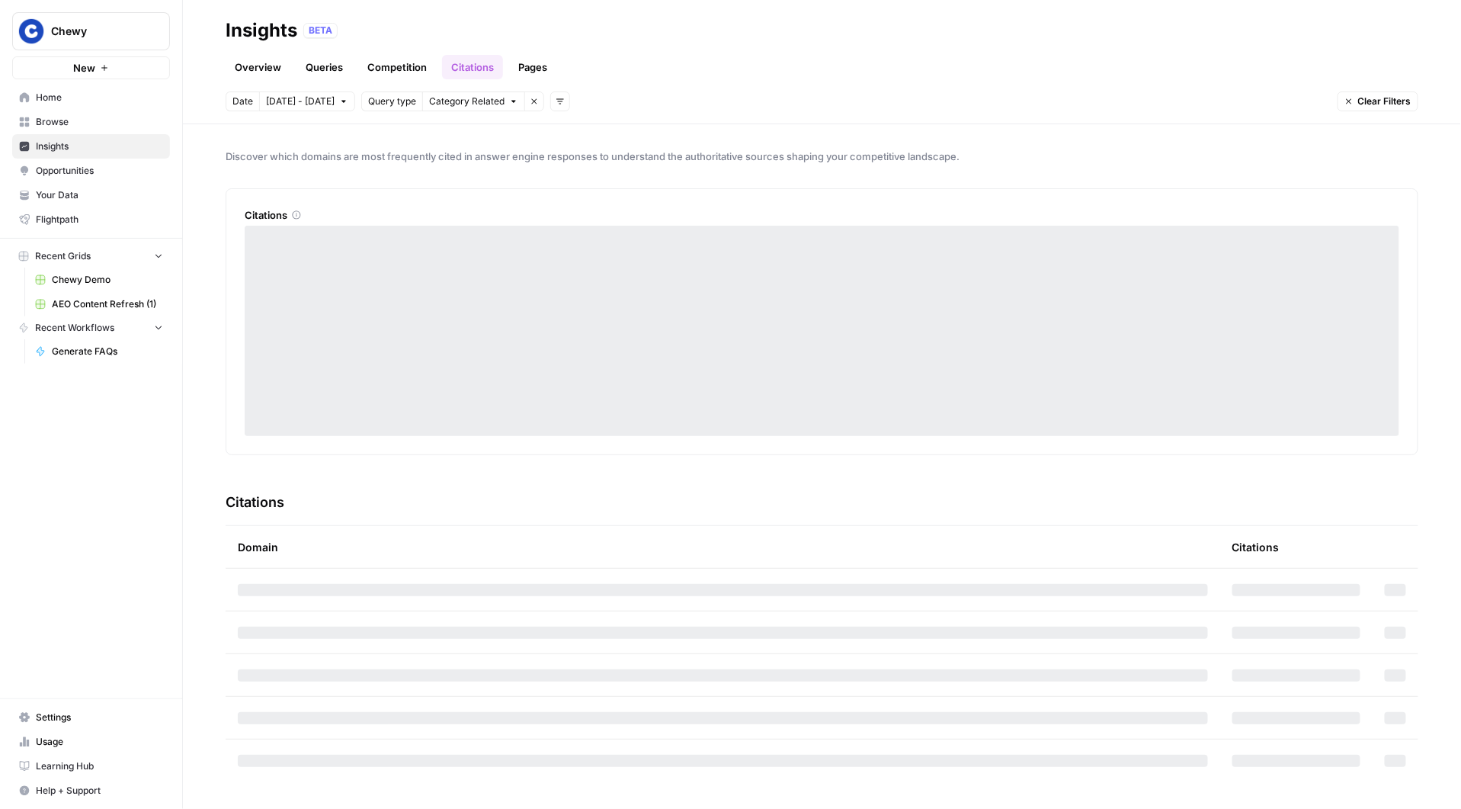
click at [525, 72] on link "Pages" at bounding box center [532, 67] width 47 height 24
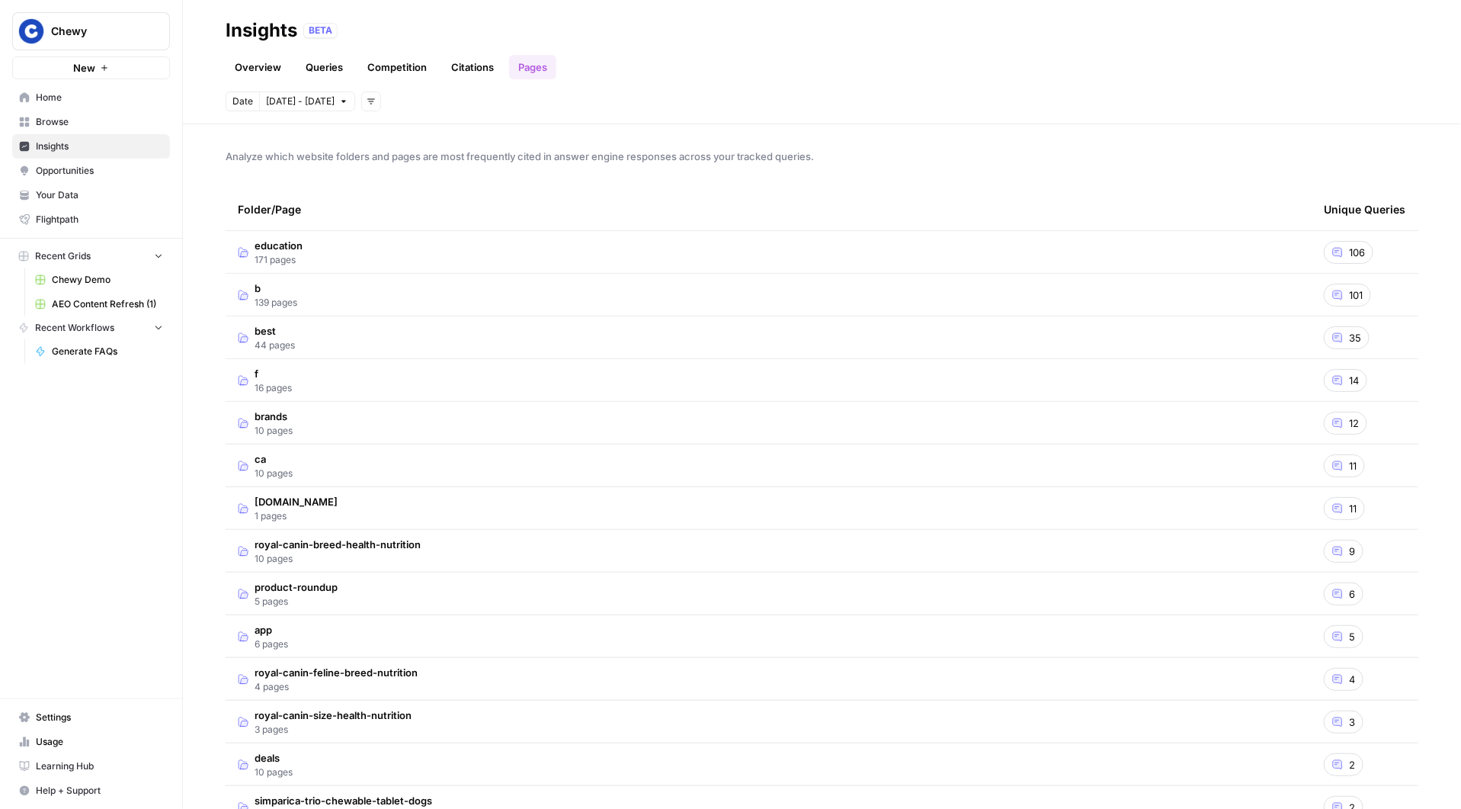
click at [399, 59] on link "Competition" at bounding box center [397, 67] width 78 height 24
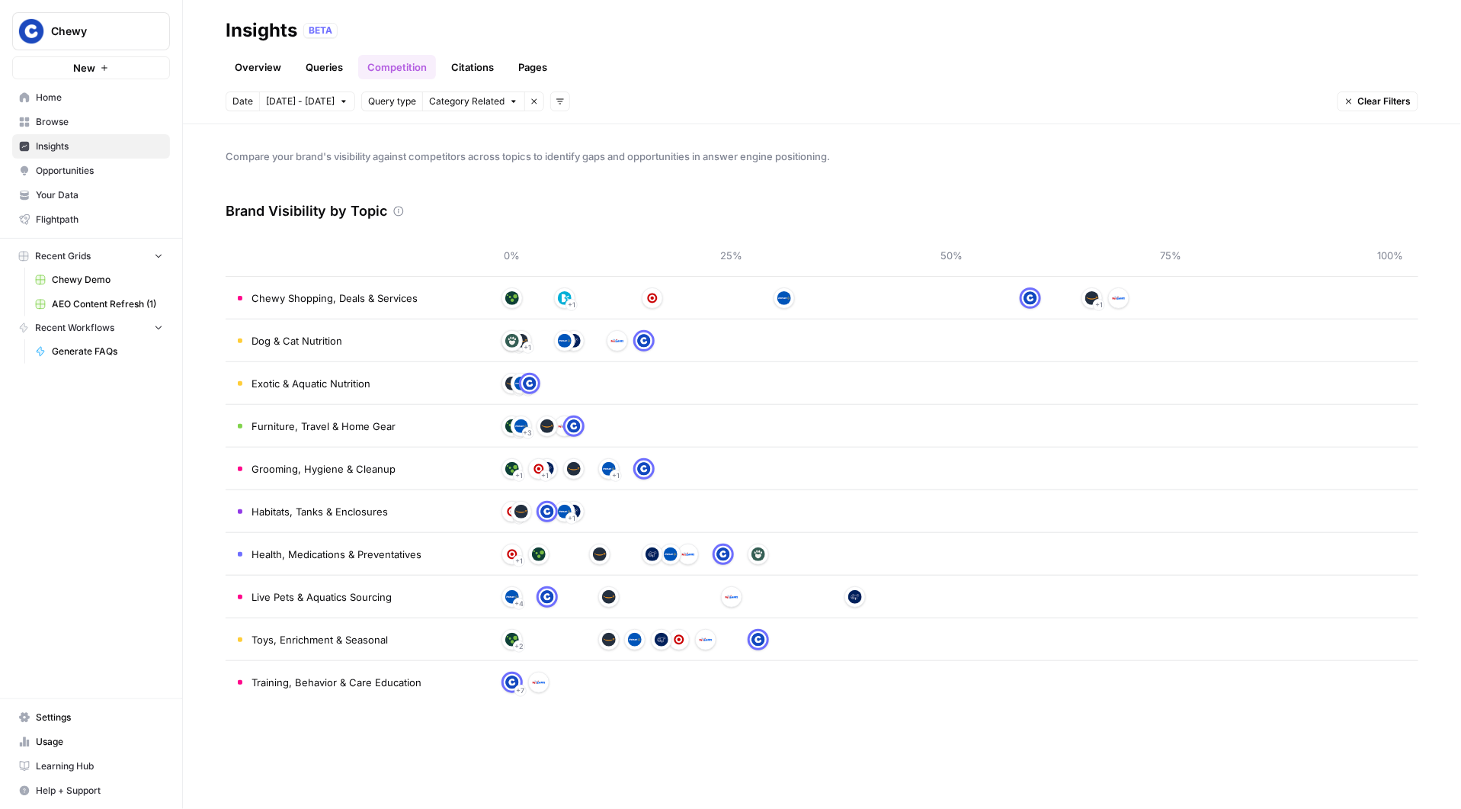
click at [256, 59] on link "Overview" at bounding box center [258, 67] width 65 height 24
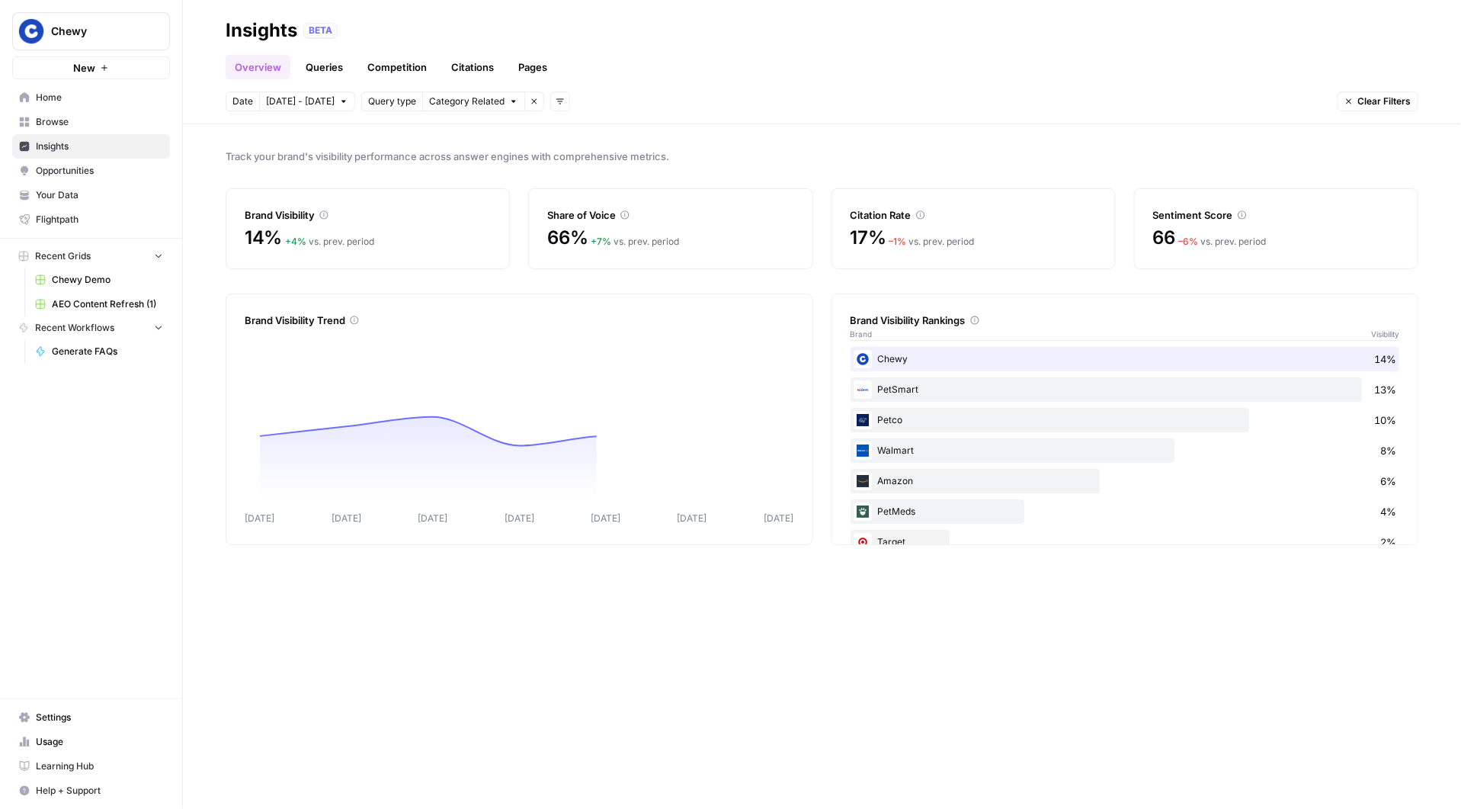
click at [412, 59] on link "Competition" at bounding box center [397, 67] width 78 height 24
